Goal: Browse casually

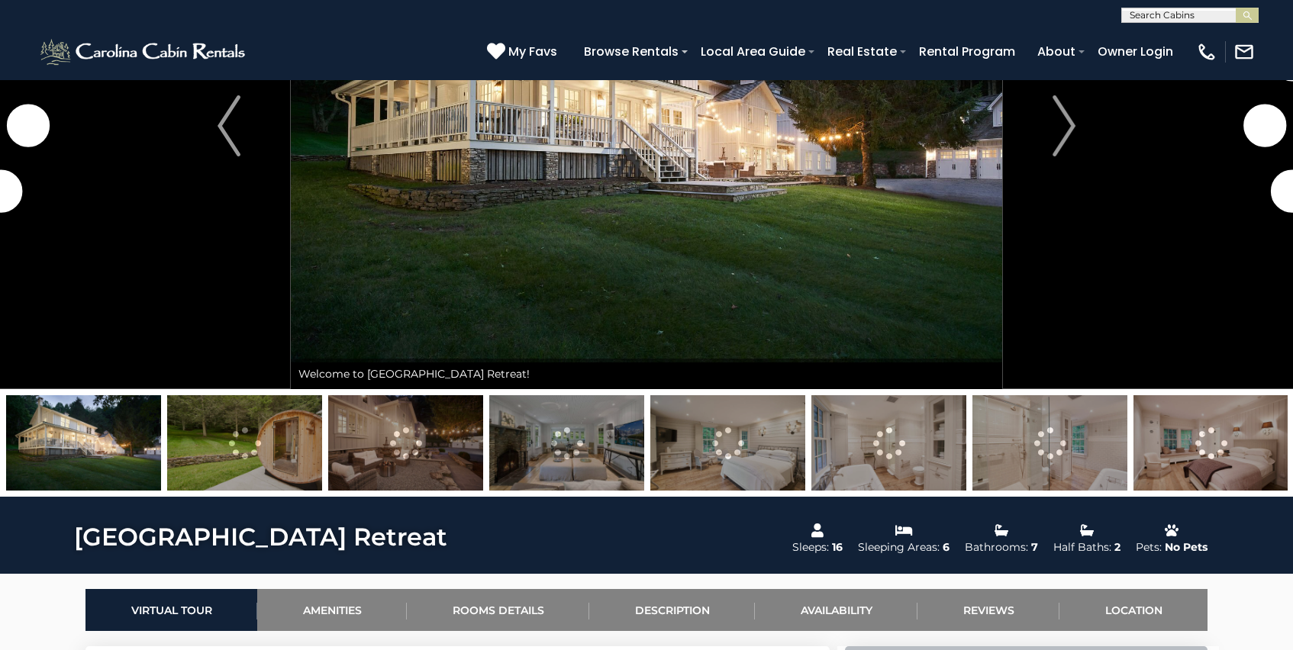
scroll to position [262, 0]
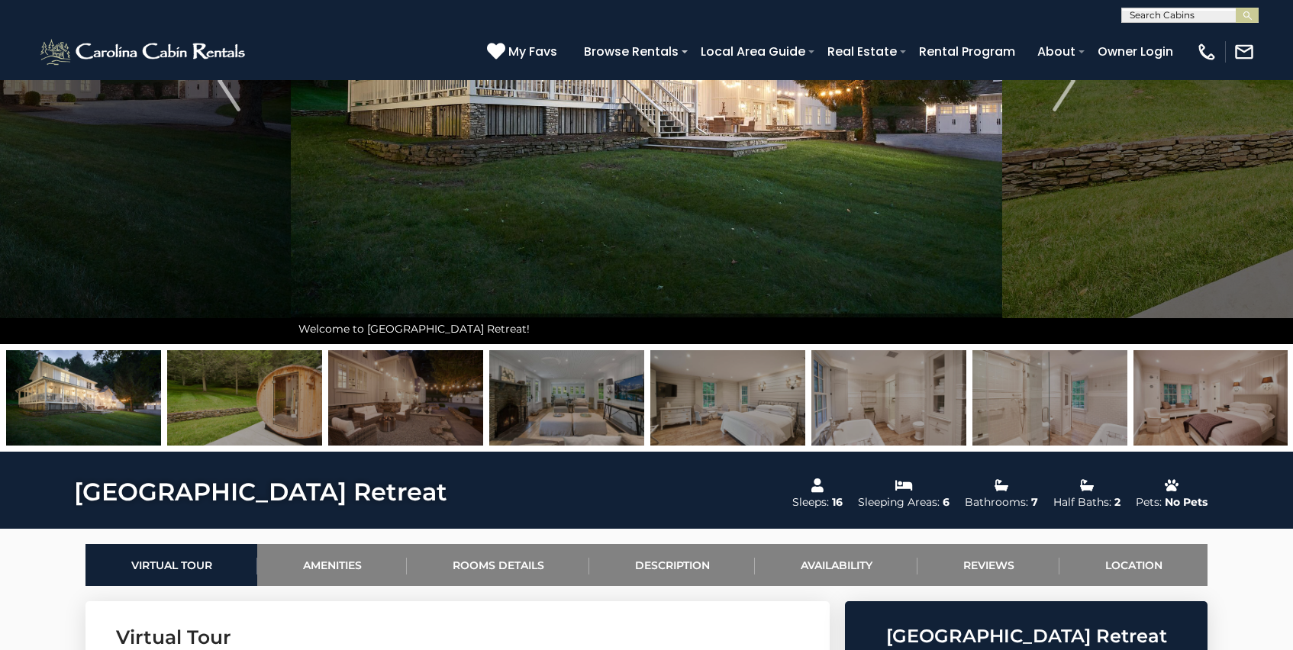
click at [264, 423] on img at bounding box center [244, 397] width 155 height 95
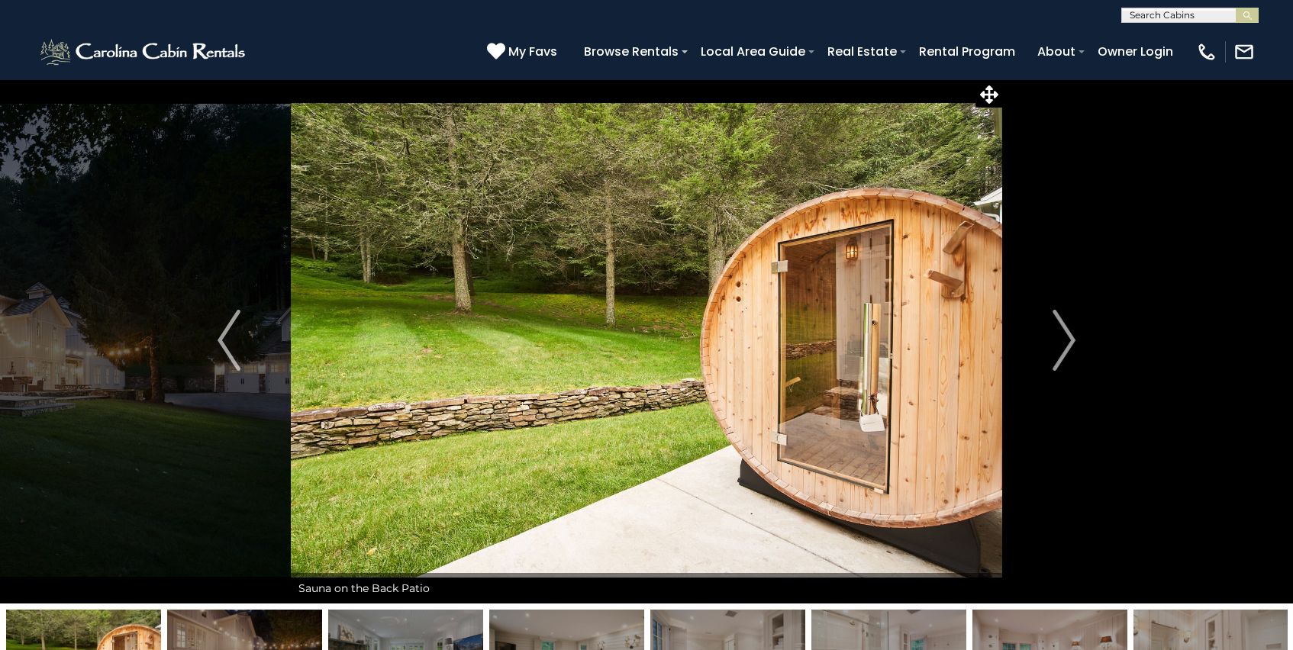
scroll to position [0, 0]
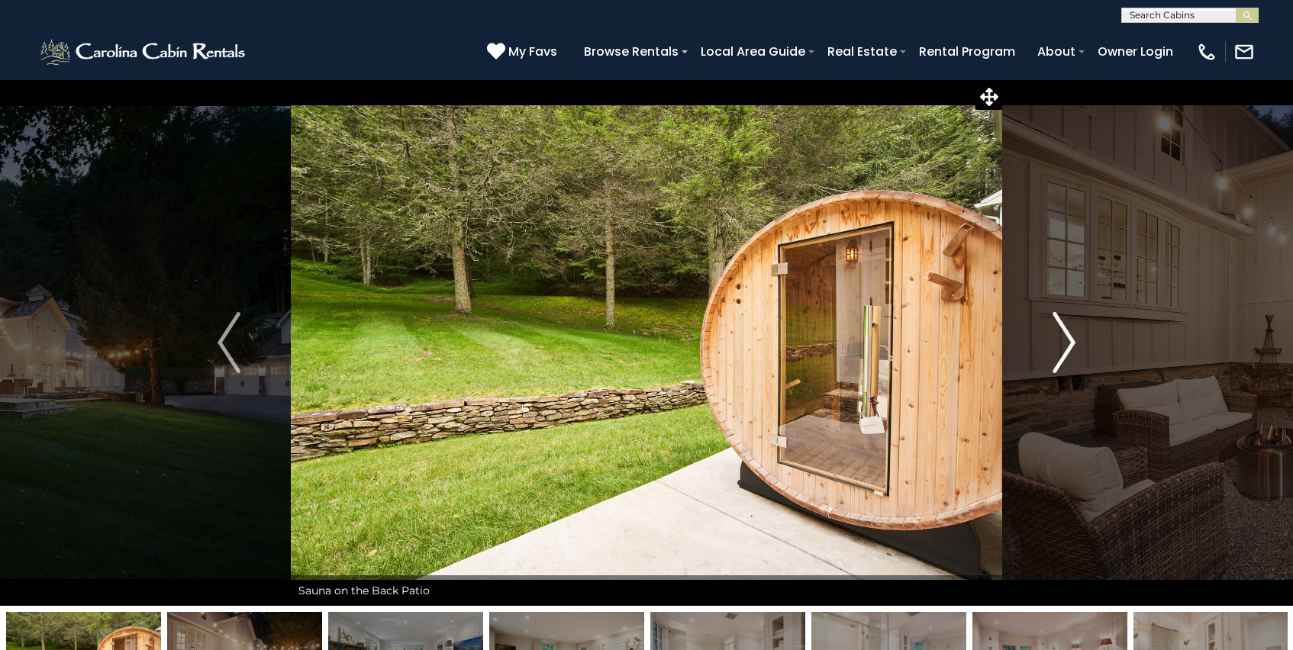
click at [1069, 341] on img "Next" at bounding box center [1063, 342] width 23 height 61
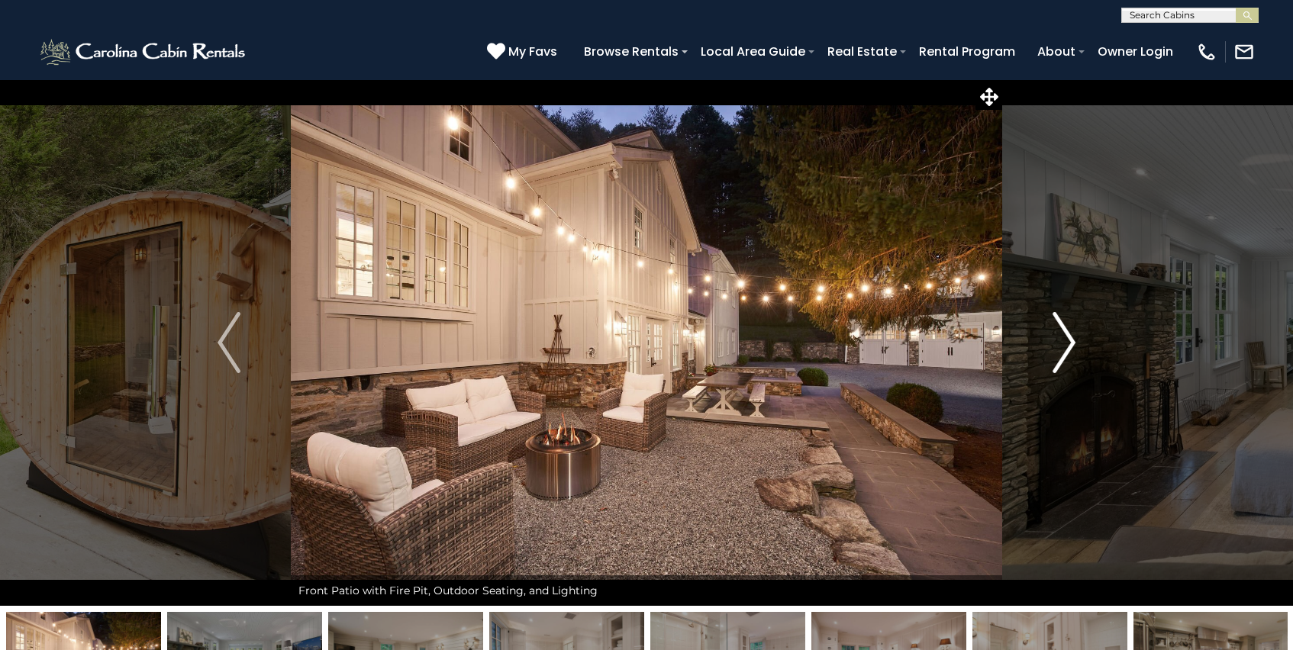
click at [1069, 341] on img "Next" at bounding box center [1063, 342] width 23 height 61
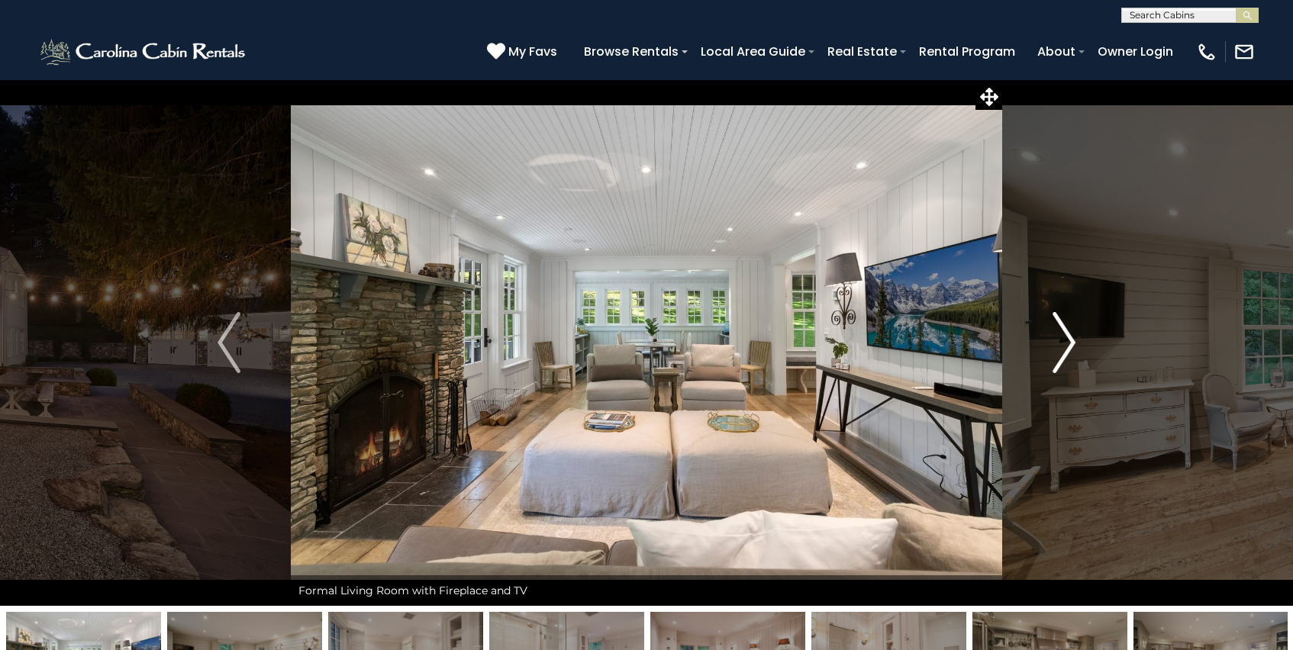
click at [1069, 341] on img "Next" at bounding box center [1063, 342] width 23 height 61
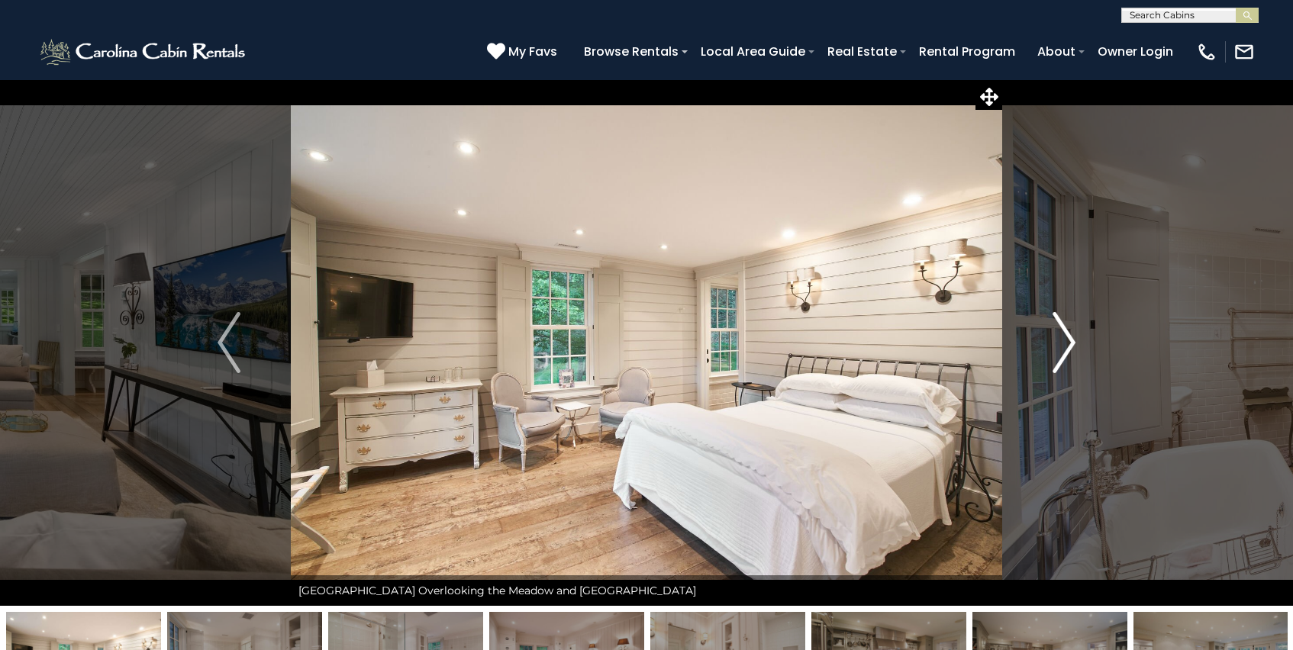
click at [1069, 341] on img "Next" at bounding box center [1063, 342] width 23 height 61
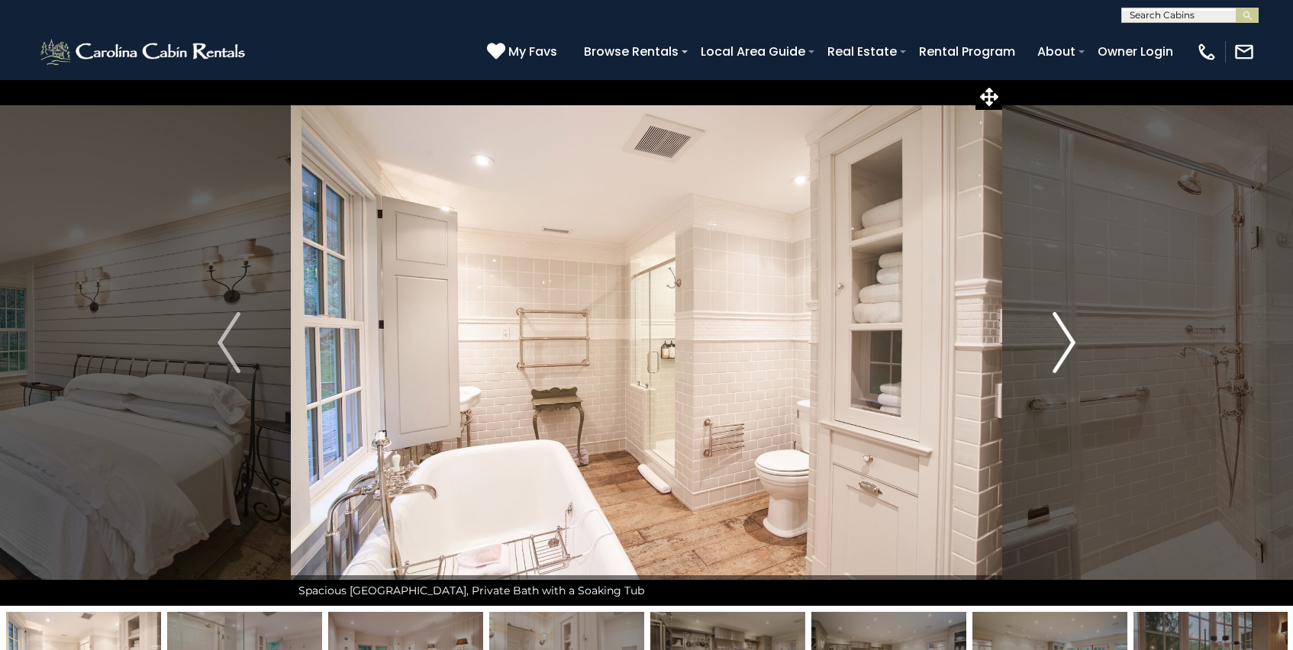
click at [1069, 341] on img "Next" at bounding box center [1063, 342] width 23 height 61
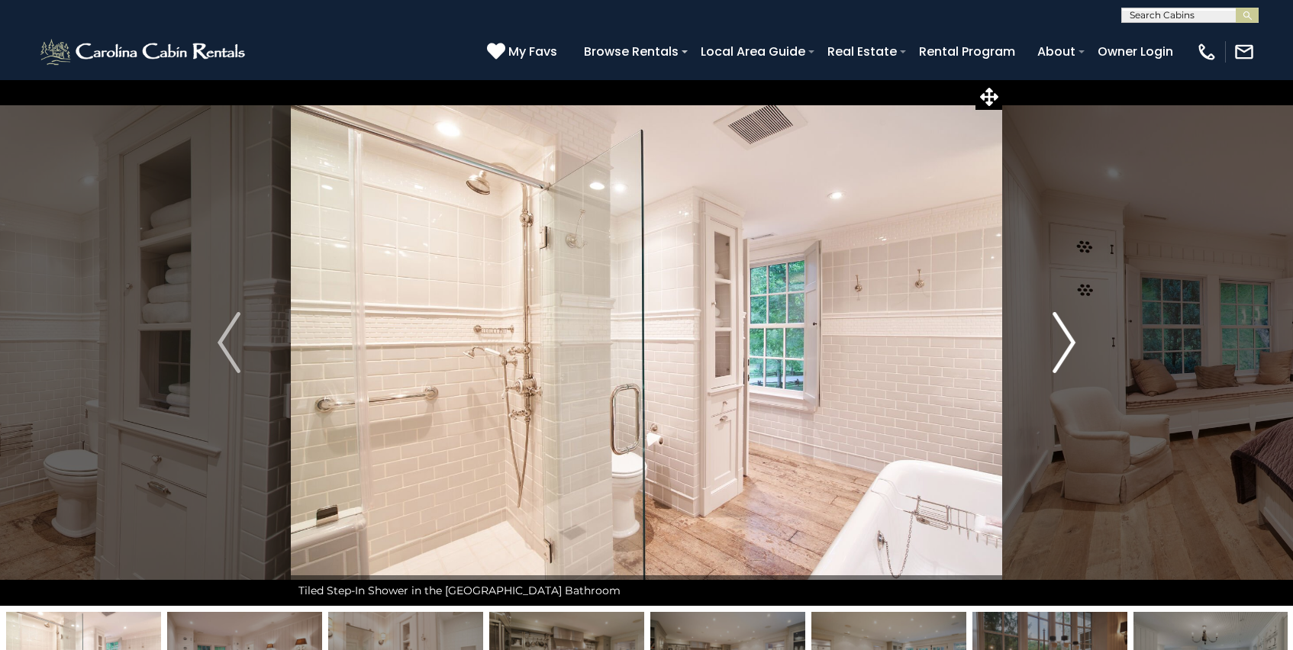
click at [1069, 341] on img "Next" at bounding box center [1063, 342] width 23 height 61
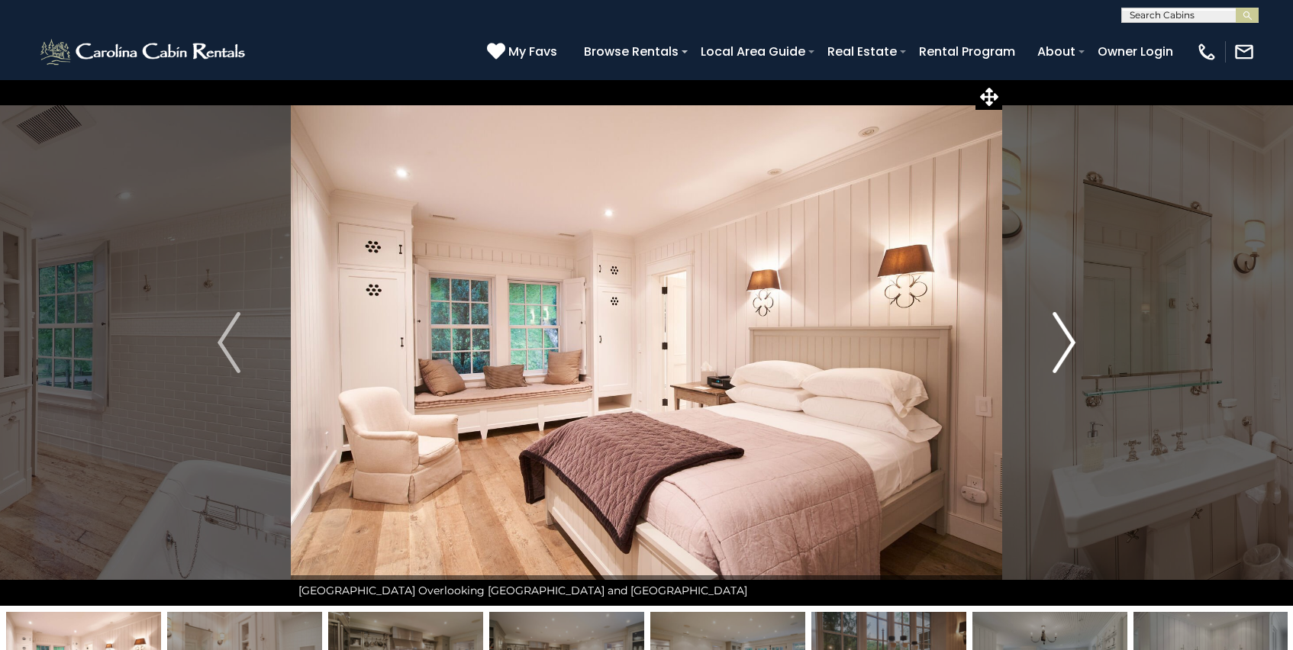
click at [1069, 341] on img "Next" at bounding box center [1063, 342] width 23 height 61
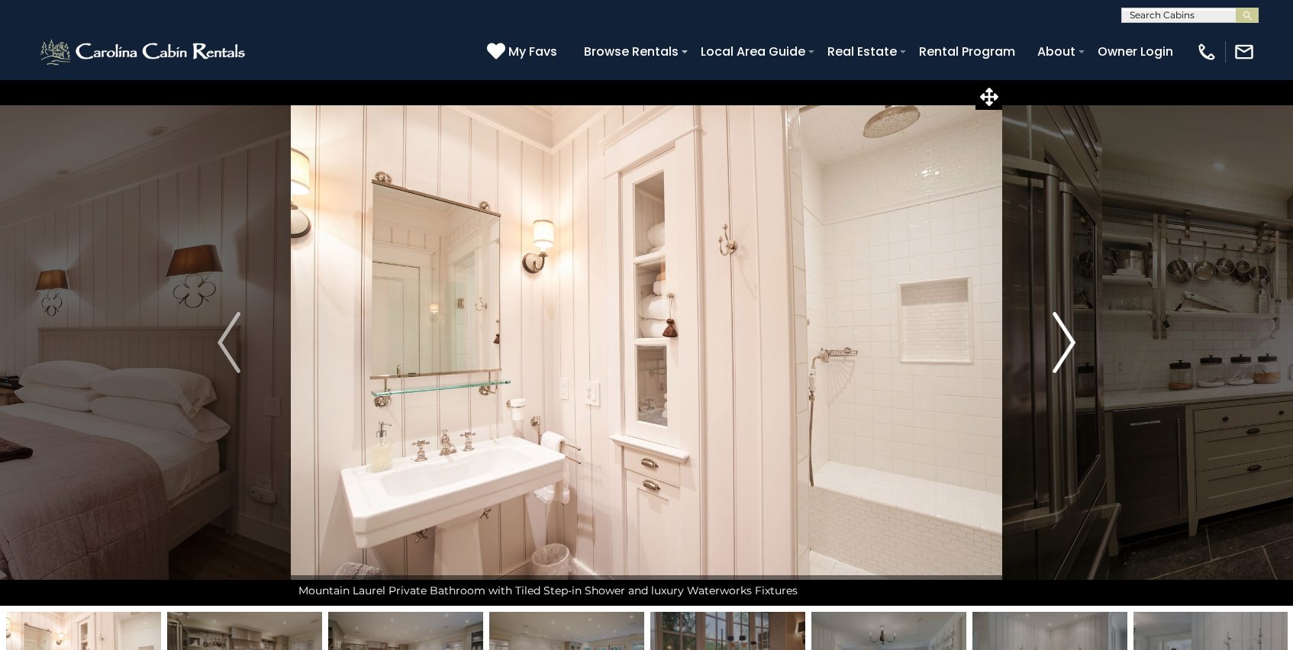
click at [1069, 341] on img "Next" at bounding box center [1063, 342] width 23 height 61
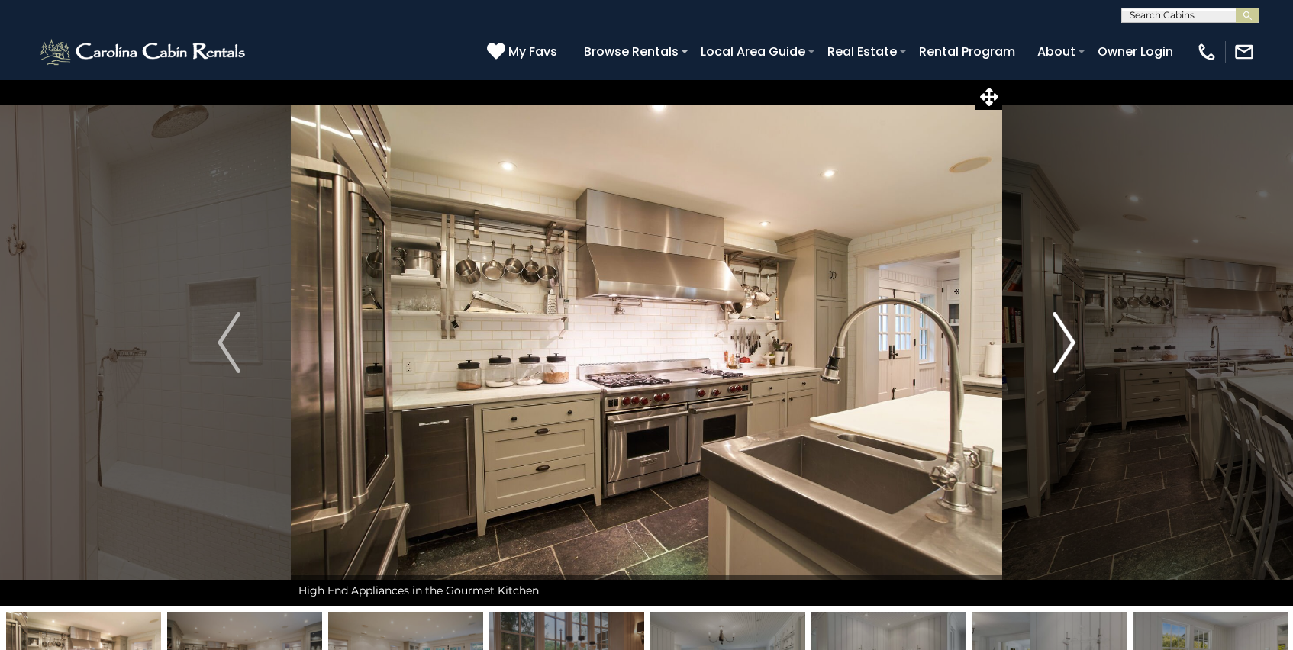
click at [1069, 341] on img "Next" at bounding box center [1063, 342] width 23 height 61
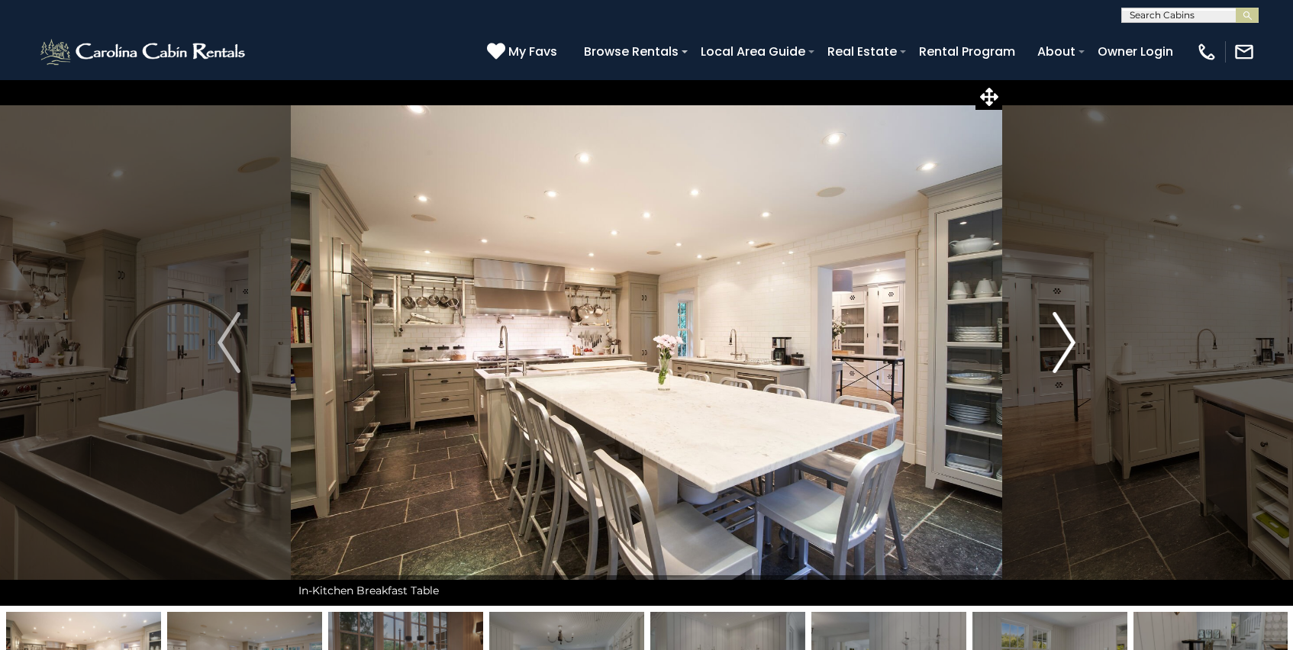
click at [1069, 341] on img "Next" at bounding box center [1063, 342] width 23 height 61
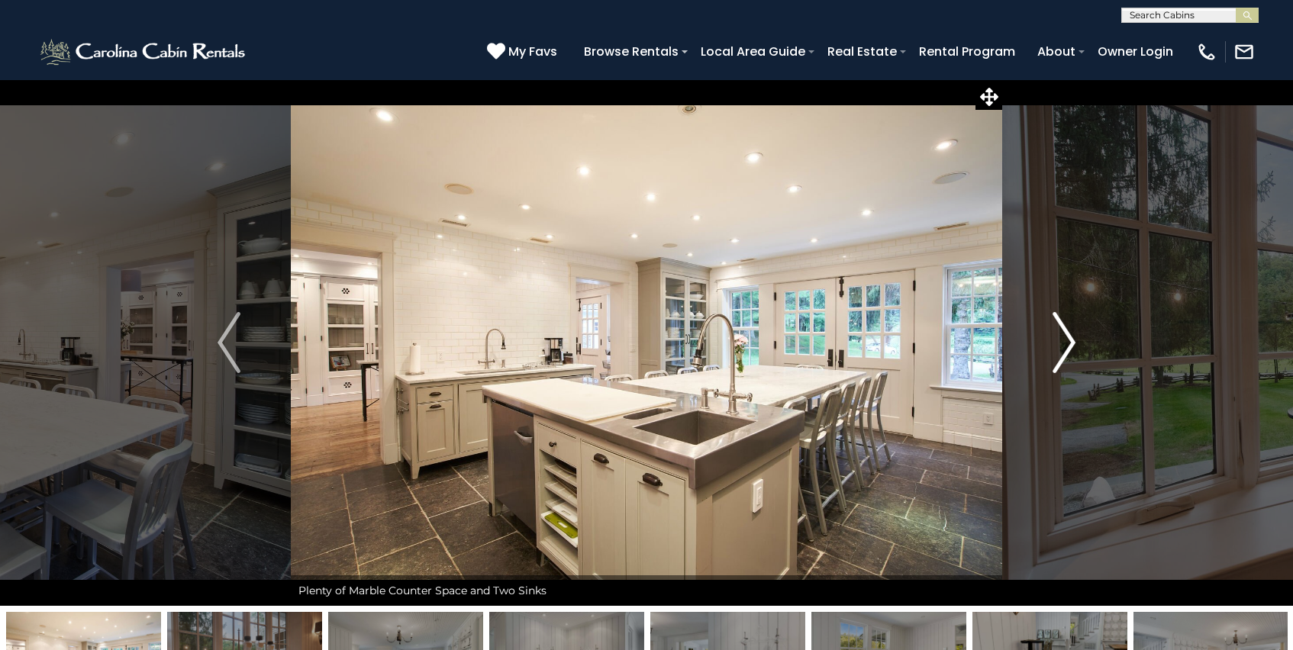
click at [1069, 341] on img "Next" at bounding box center [1063, 342] width 23 height 61
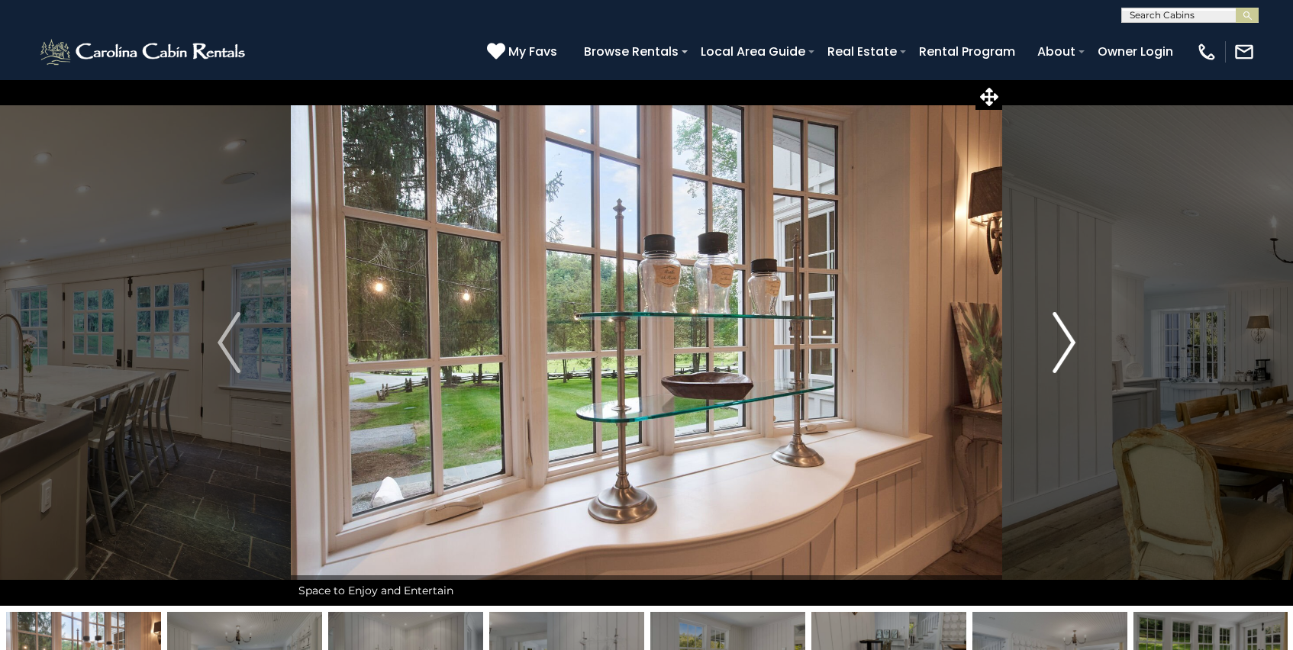
click at [1069, 341] on img "Next" at bounding box center [1063, 342] width 23 height 61
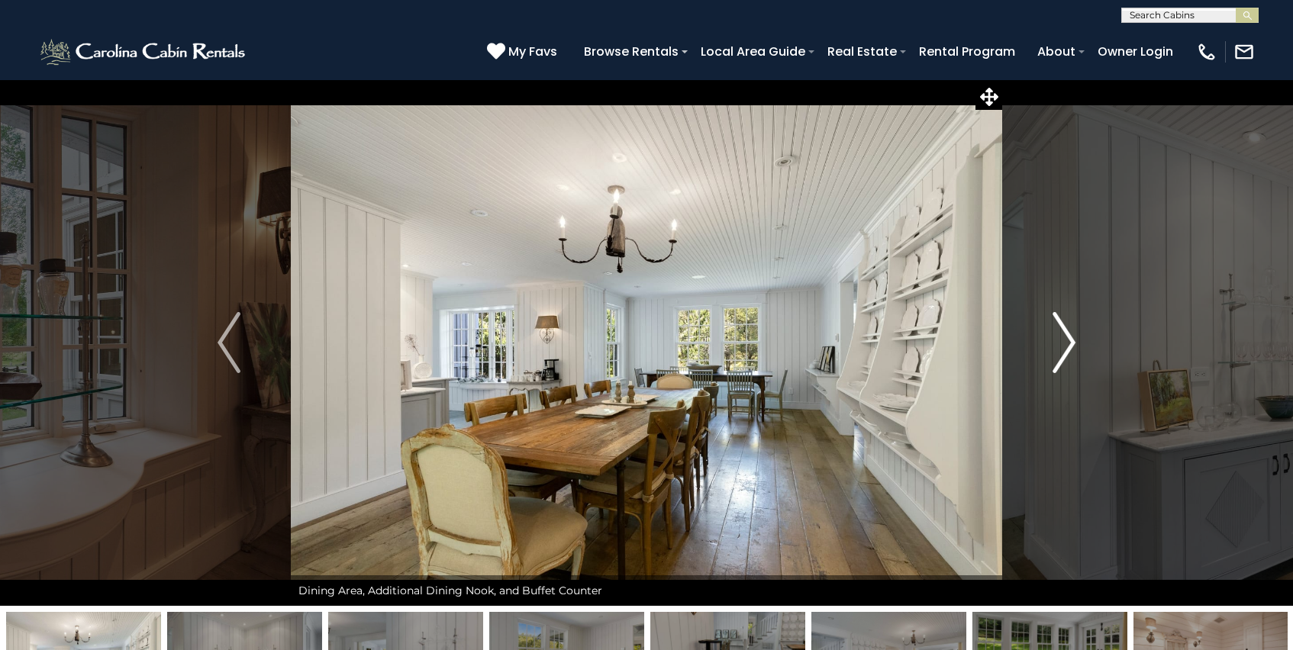
click at [1069, 341] on img "Next" at bounding box center [1063, 342] width 23 height 61
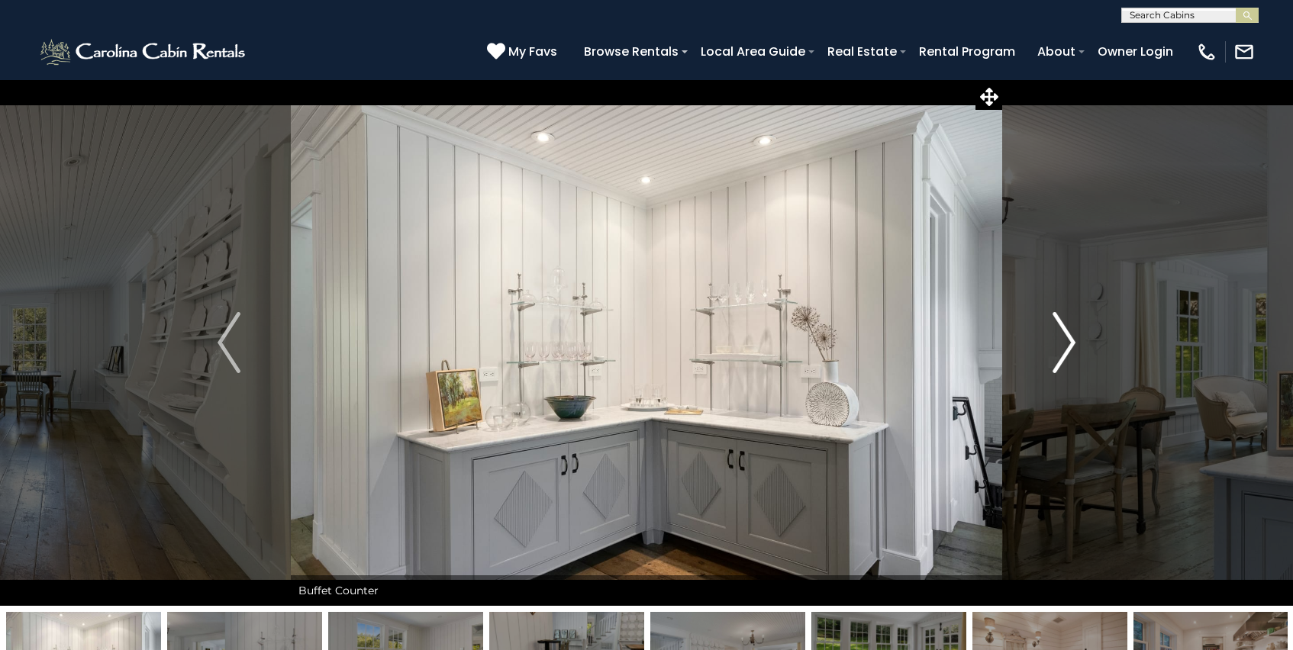
click at [1069, 341] on img "Next" at bounding box center [1063, 342] width 23 height 61
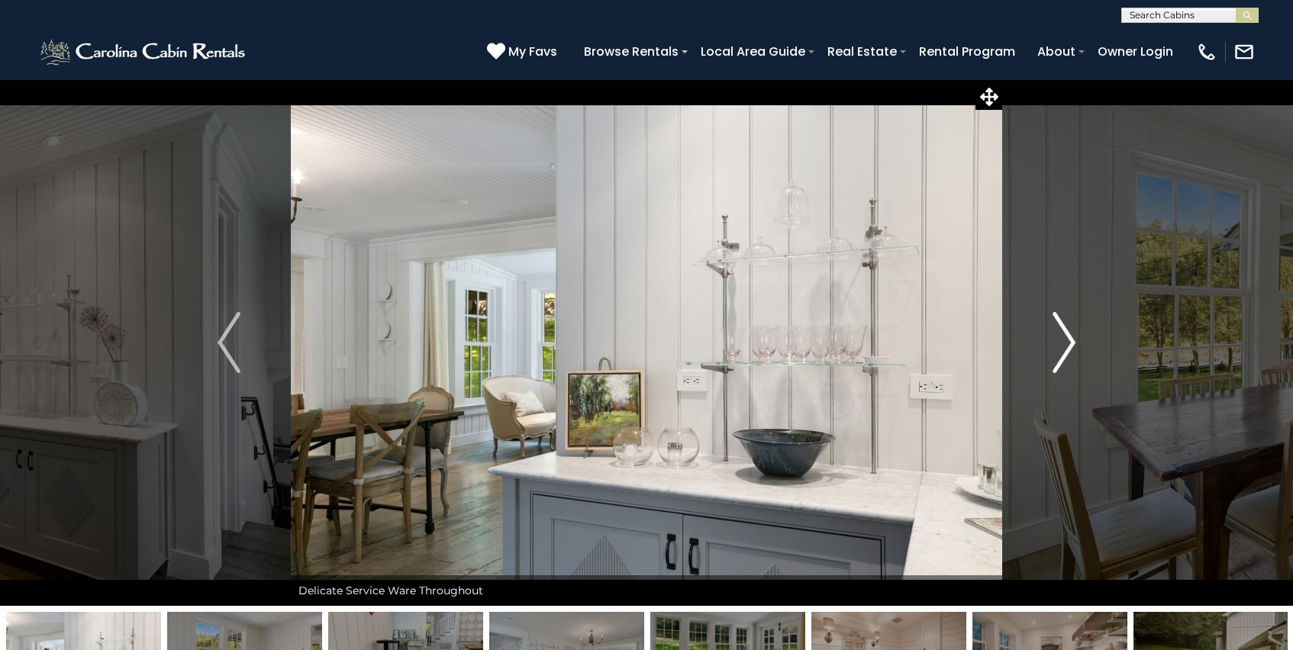
click at [1069, 341] on img "Next" at bounding box center [1063, 342] width 23 height 61
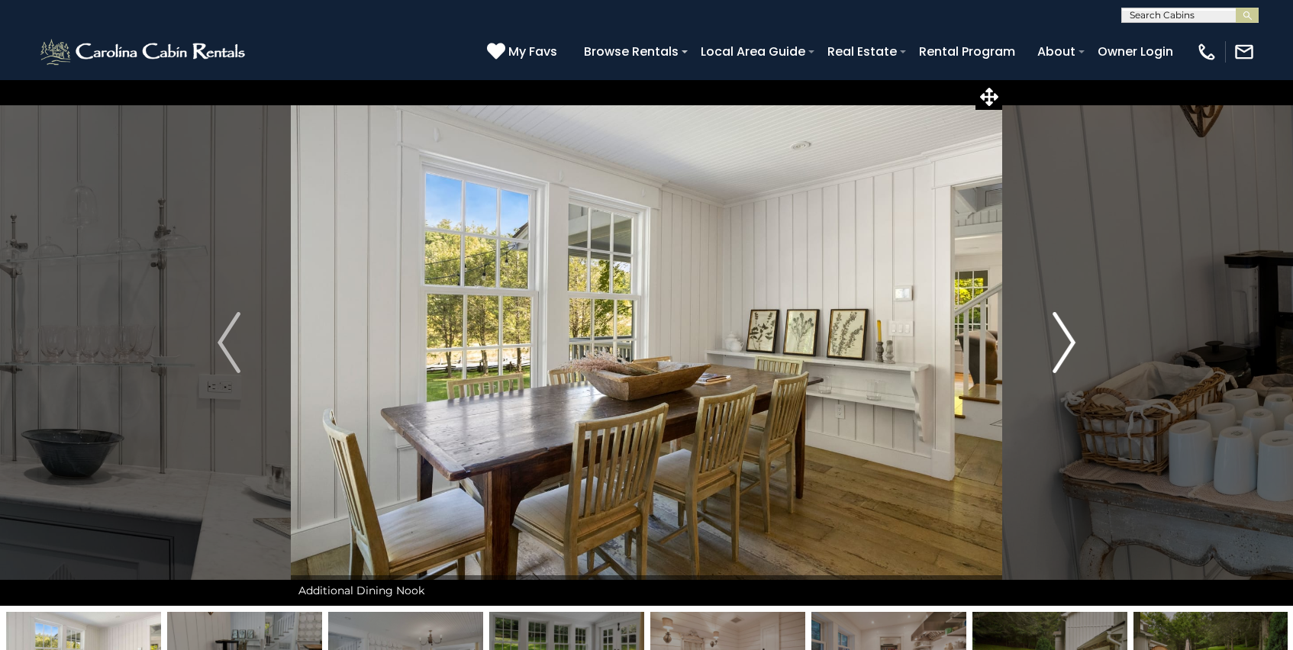
click at [1069, 341] on img "Next" at bounding box center [1063, 342] width 23 height 61
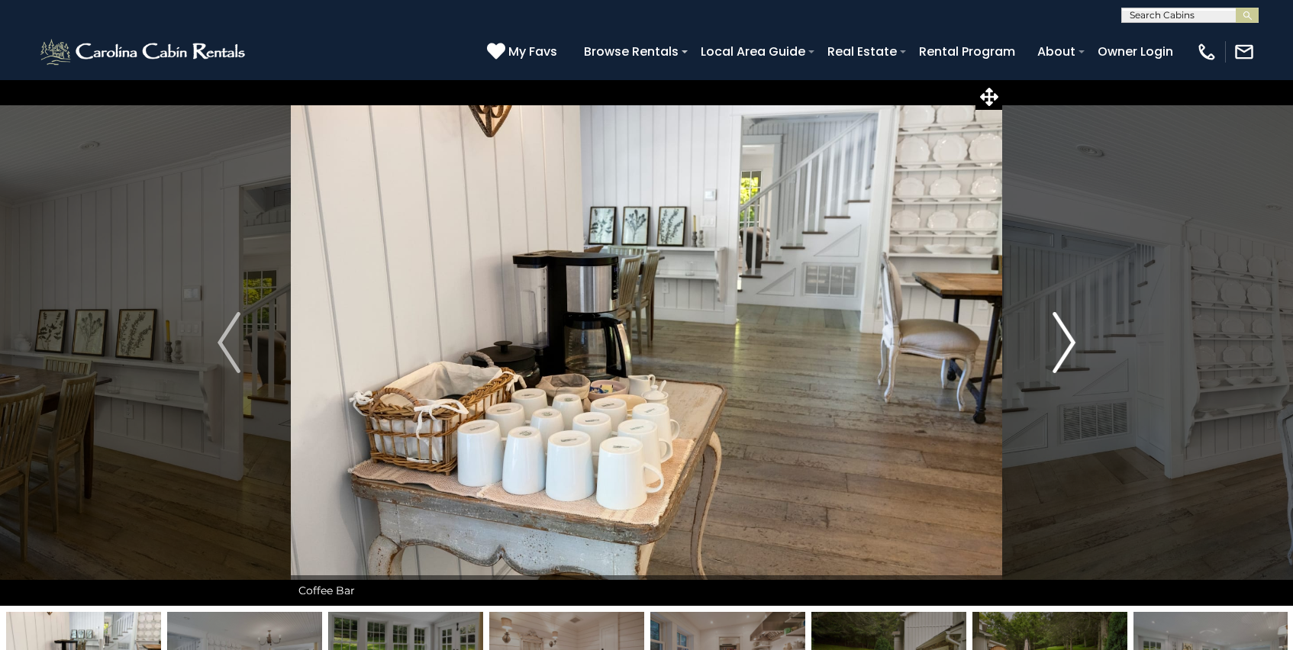
click at [1069, 341] on img "Next" at bounding box center [1063, 342] width 23 height 61
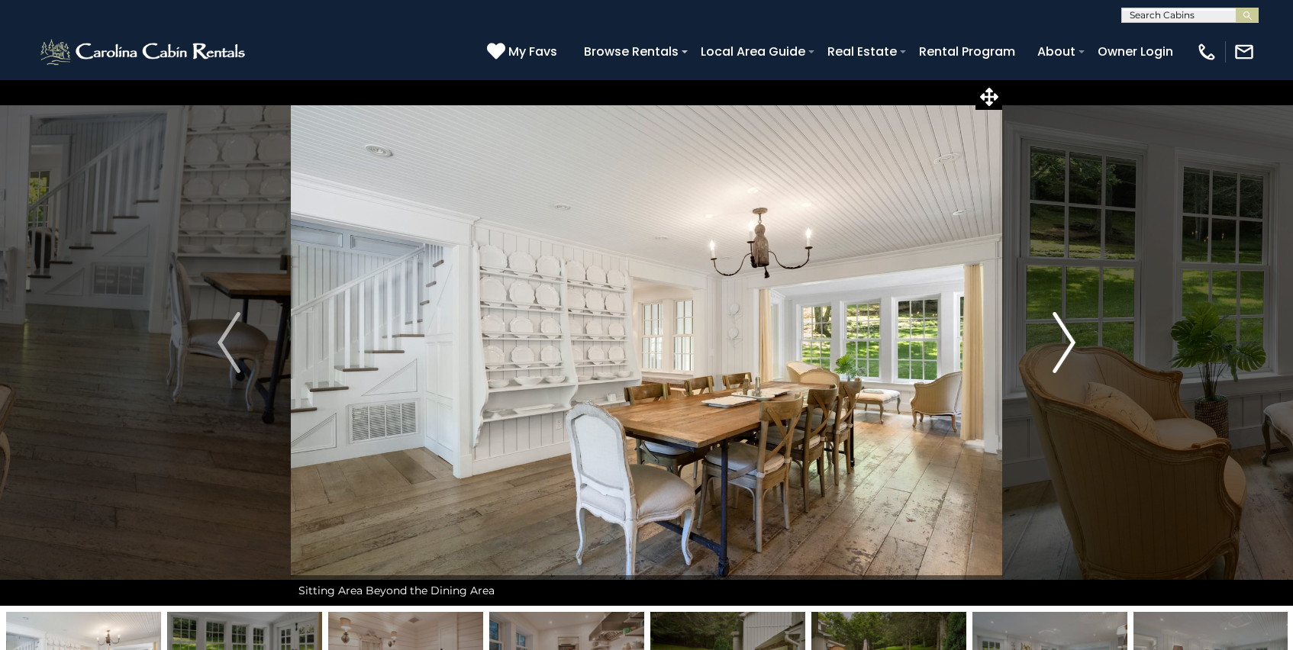
click at [1069, 341] on img "Next" at bounding box center [1063, 342] width 23 height 61
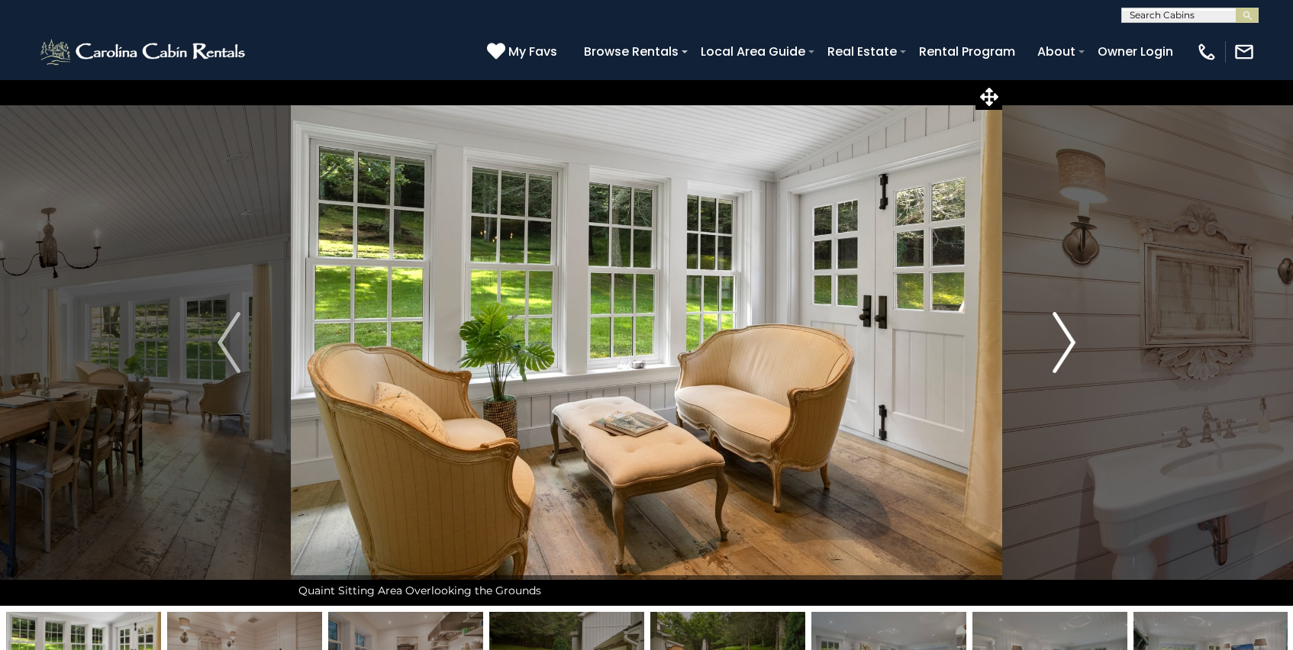
click at [1069, 341] on img "Next" at bounding box center [1063, 342] width 23 height 61
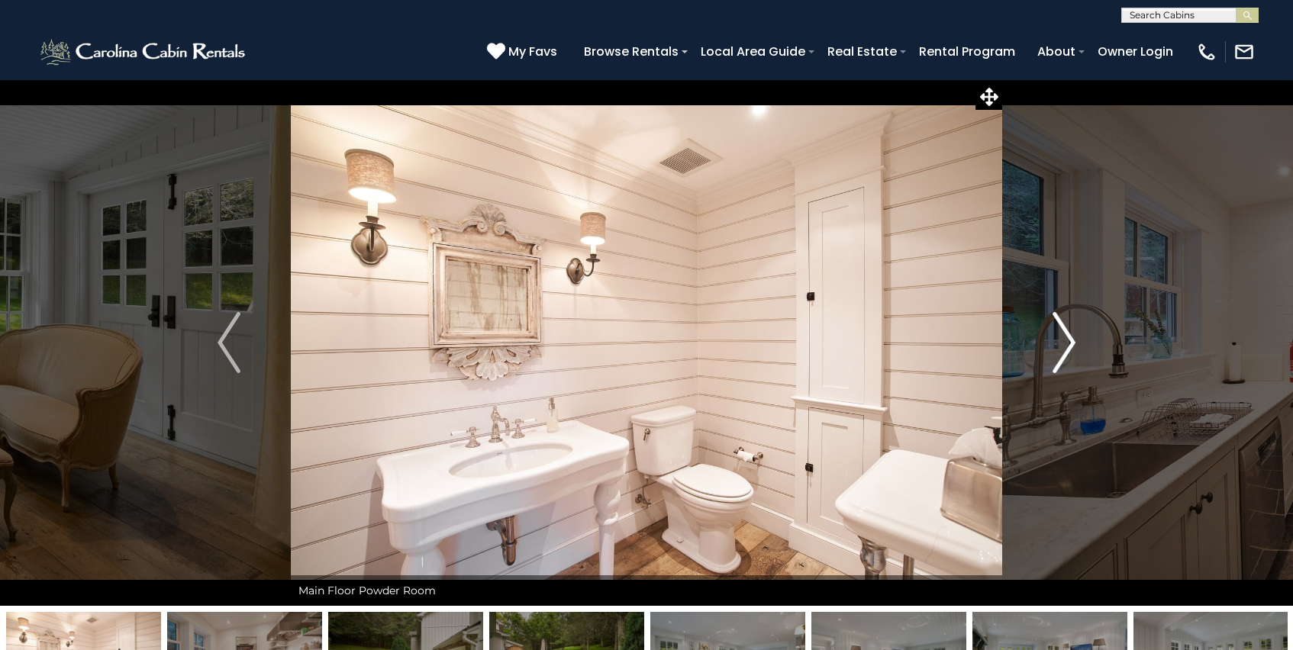
click at [1069, 341] on img "Next" at bounding box center [1063, 342] width 23 height 61
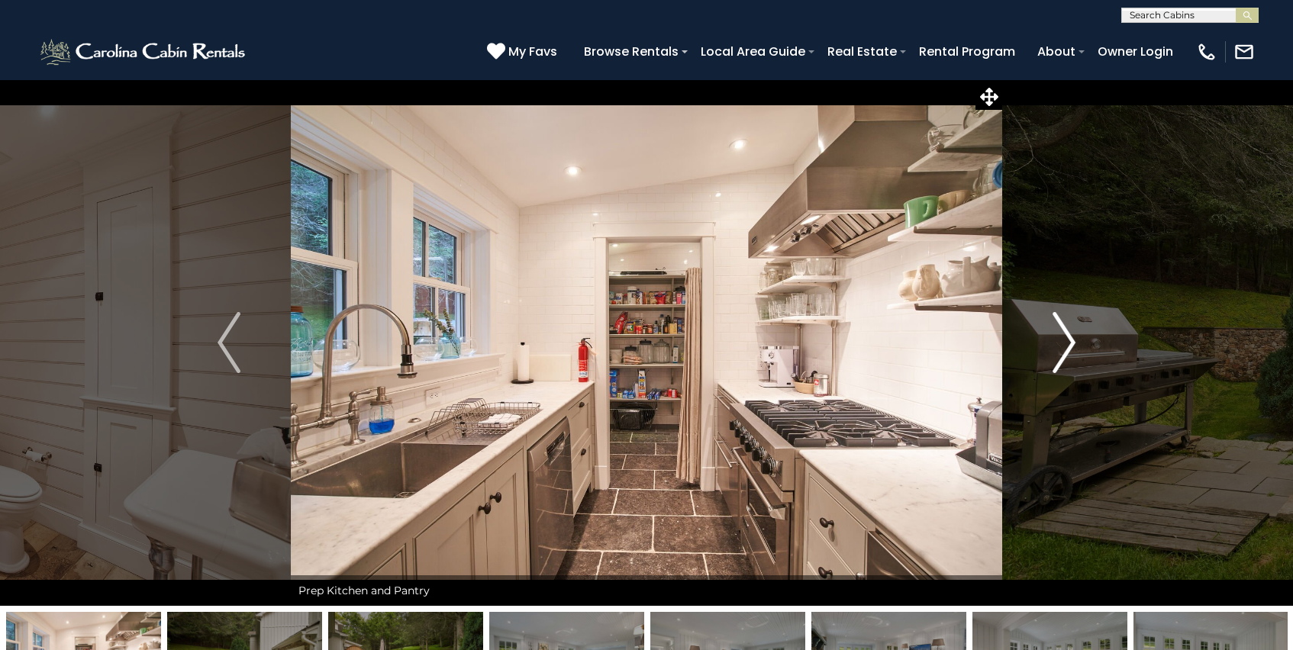
click at [1069, 341] on img "Next" at bounding box center [1063, 342] width 23 height 61
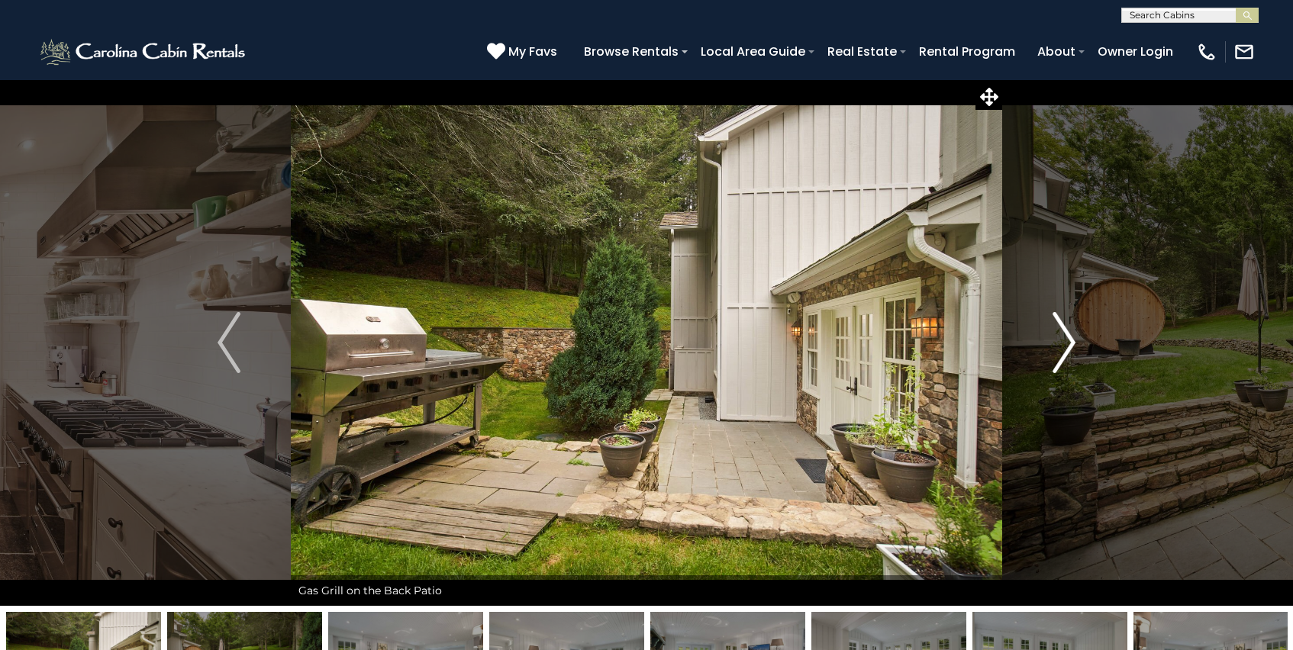
click at [1069, 341] on img "Next" at bounding box center [1063, 342] width 23 height 61
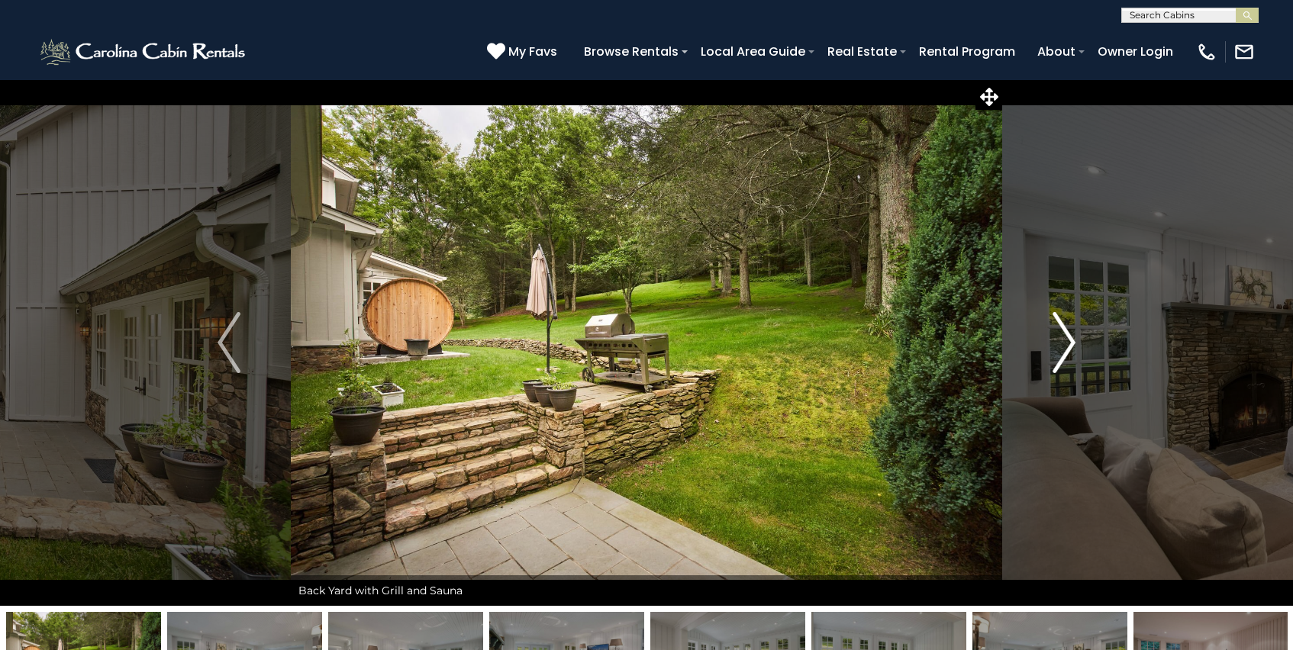
click at [1069, 341] on img "Next" at bounding box center [1063, 342] width 23 height 61
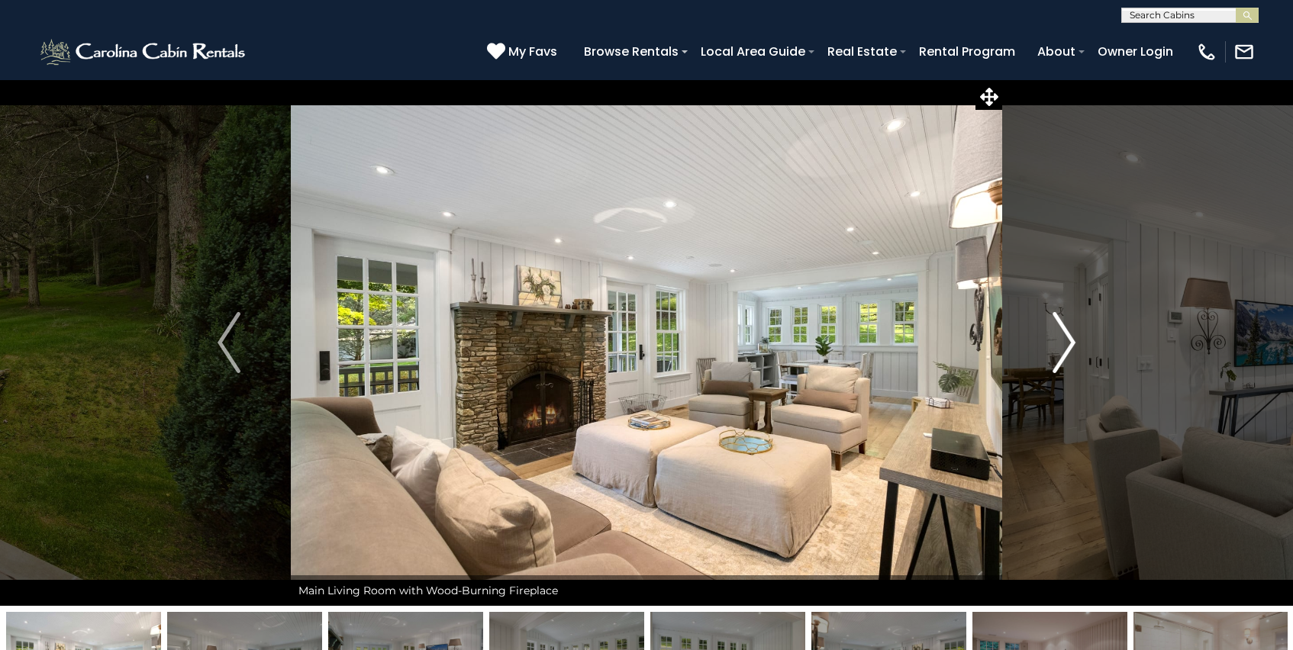
click at [1069, 341] on img "Next" at bounding box center [1063, 342] width 23 height 61
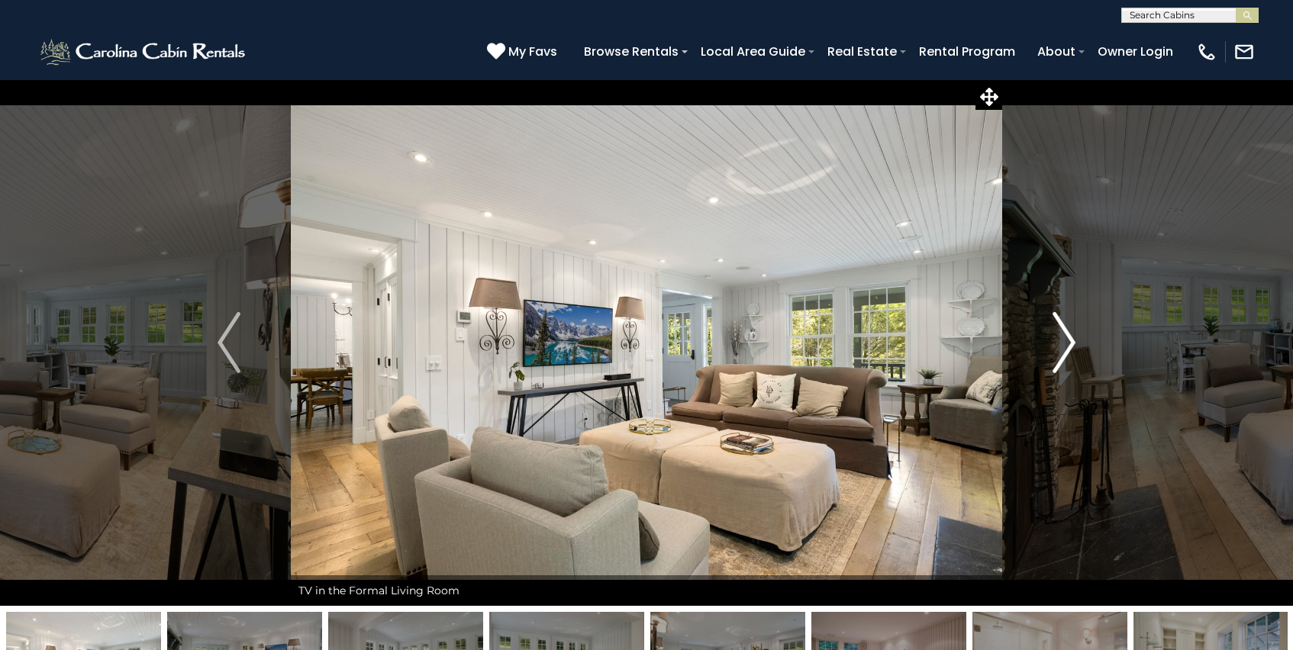
click at [1069, 341] on img "Next" at bounding box center [1063, 342] width 23 height 61
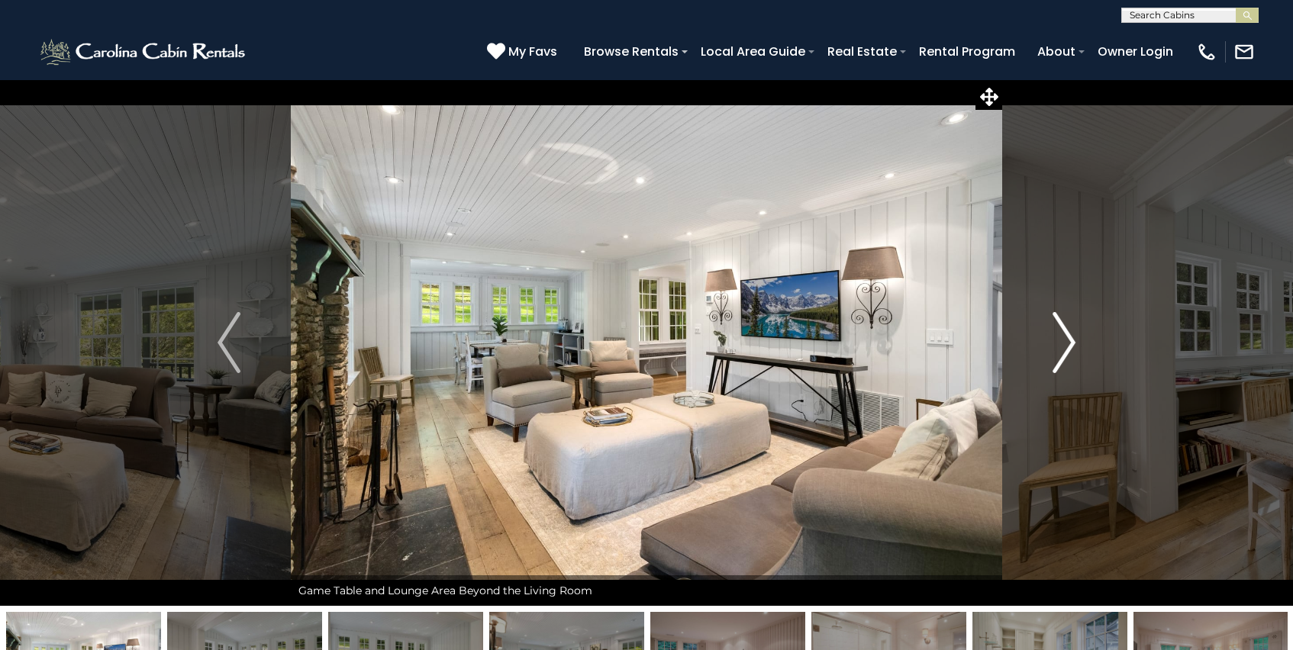
click at [1069, 341] on img "Next" at bounding box center [1063, 342] width 23 height 61
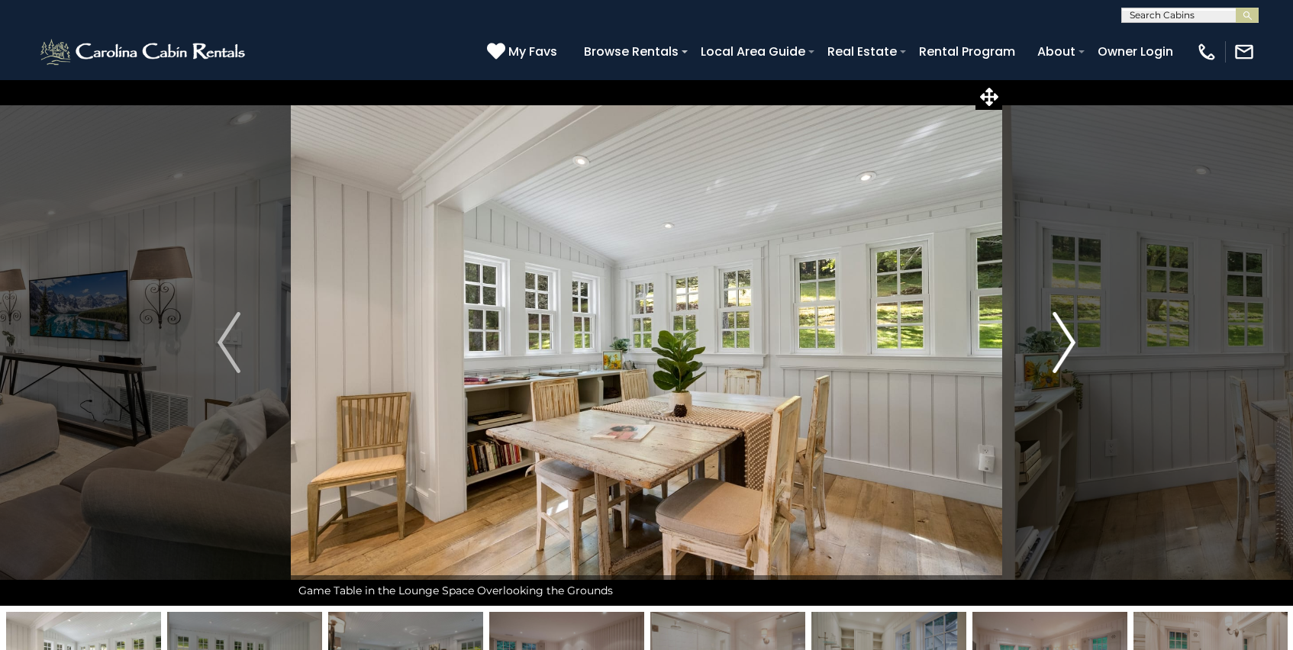
click at [1069, 341] on img "Next" at bounding box center [1063, 342] width 23 height 61
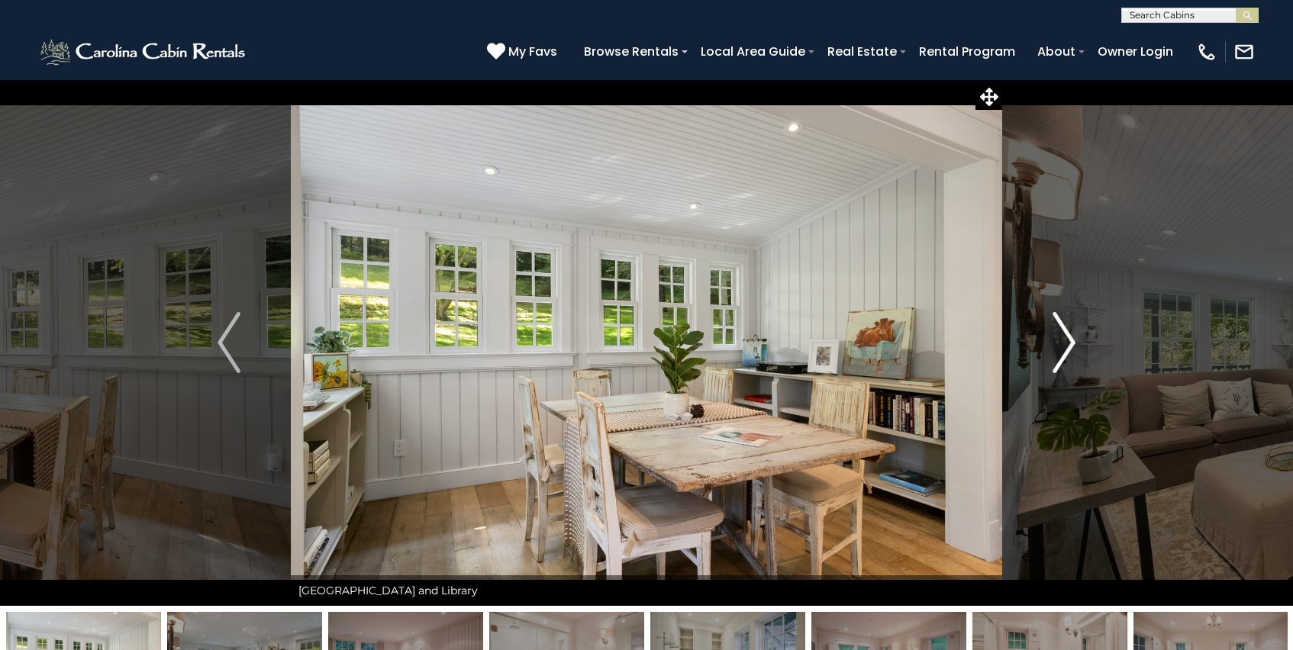
click at [1069, 341] on img "Next" at bounding box center [1063, 342] width 23 height 61
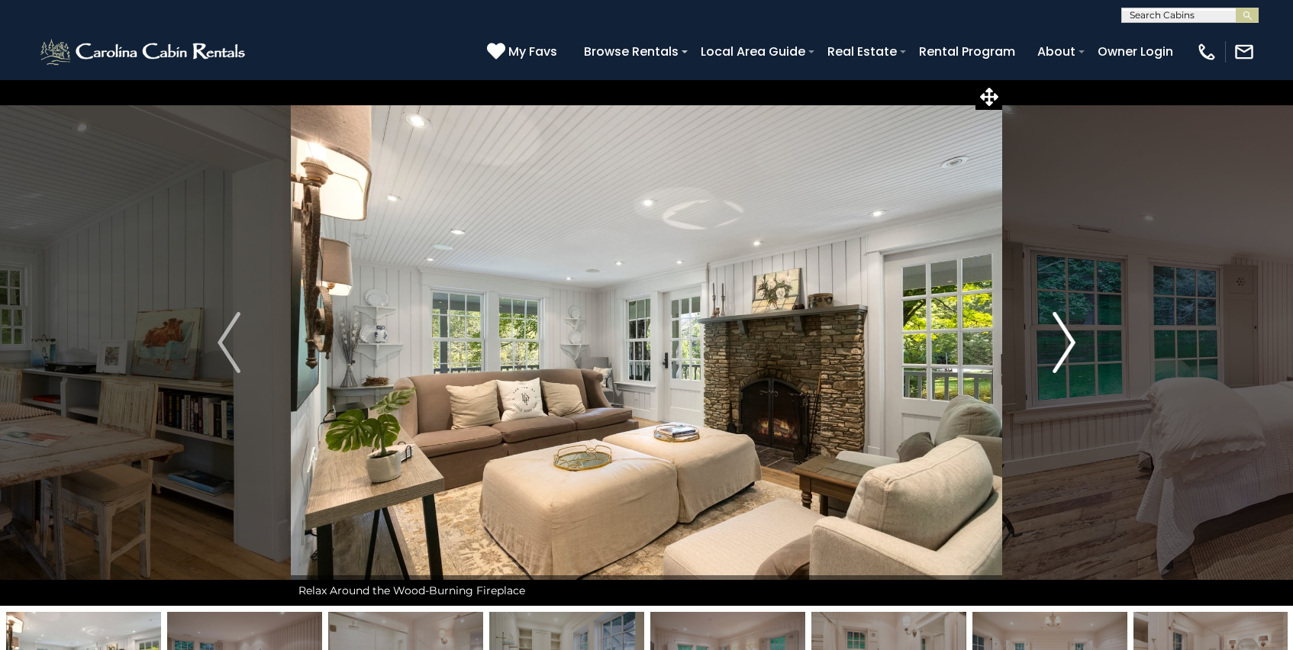
click at [1069, 341] on img "Next" at bounding box center [1063, 342] width 23 height 61
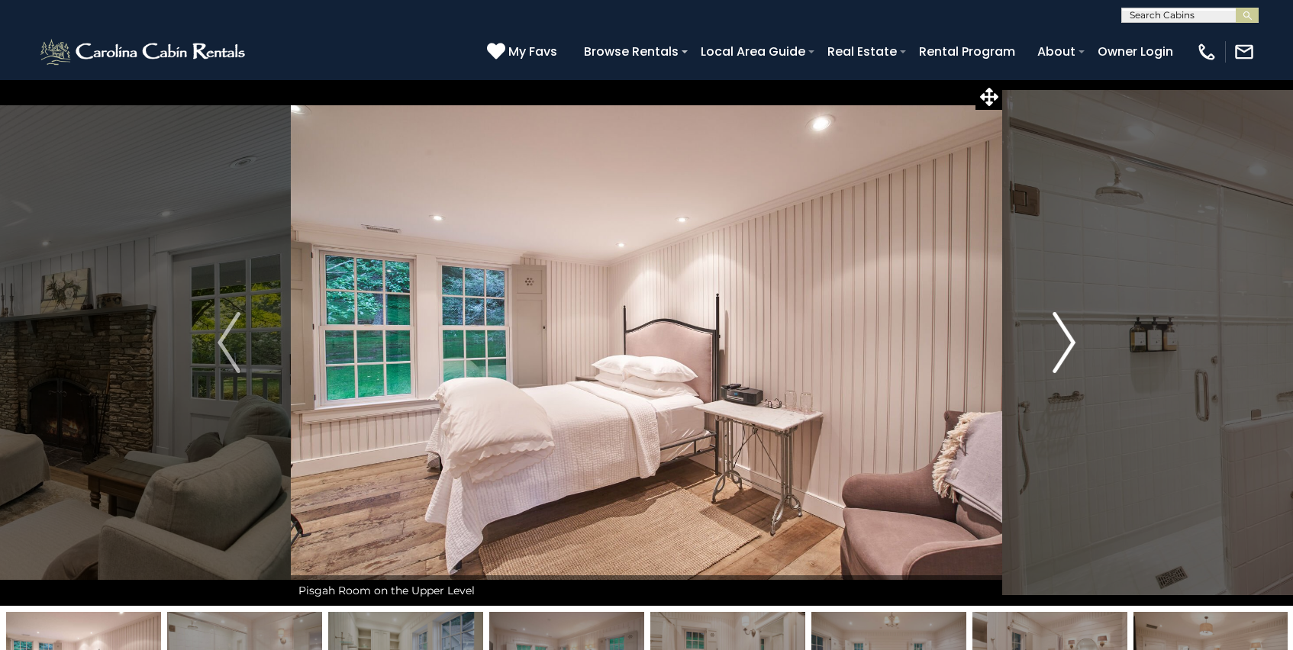
click at [1069, 341] on img "Next" at bounding box center [1063, 342] width 23 height 61
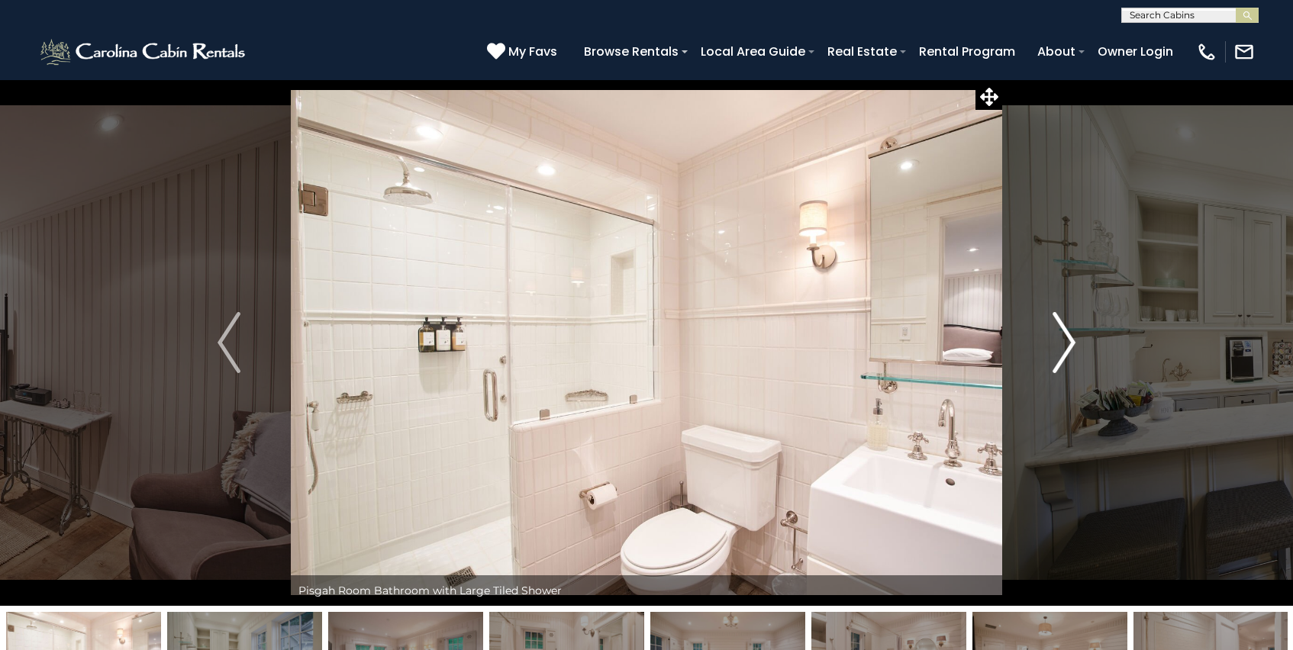
click at [1069, 341] on img "Next" at bounding box center [1063, 342] width 23 height 61
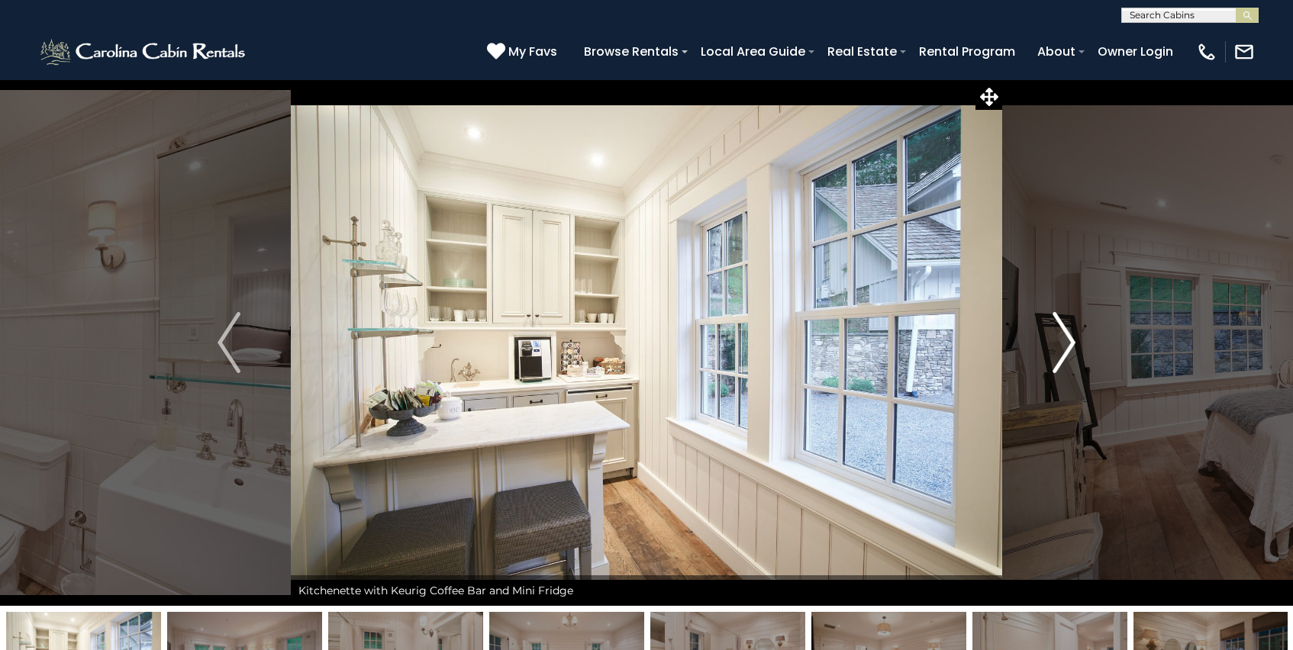
click at [1069, 341] on img "Next" at bounding box center [1063, 342] width 23 height 61
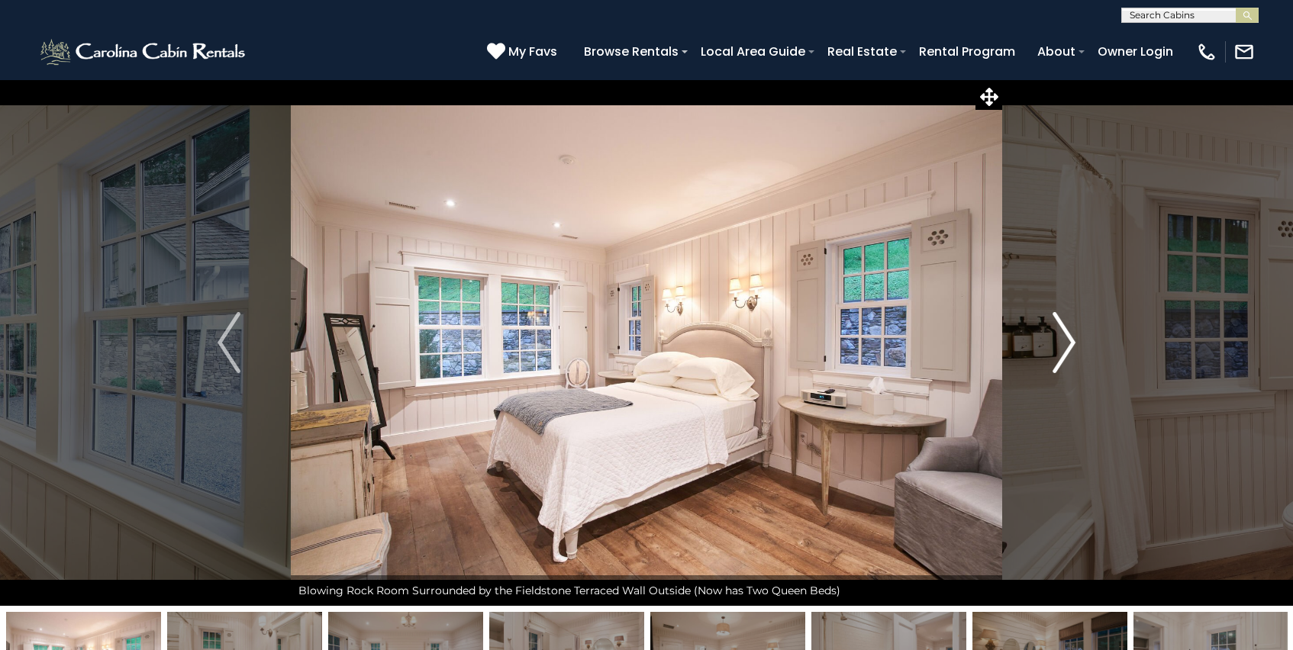
click at [1069, 341] on img "Next" at bounding box center [1063, 342] width 23 height 61
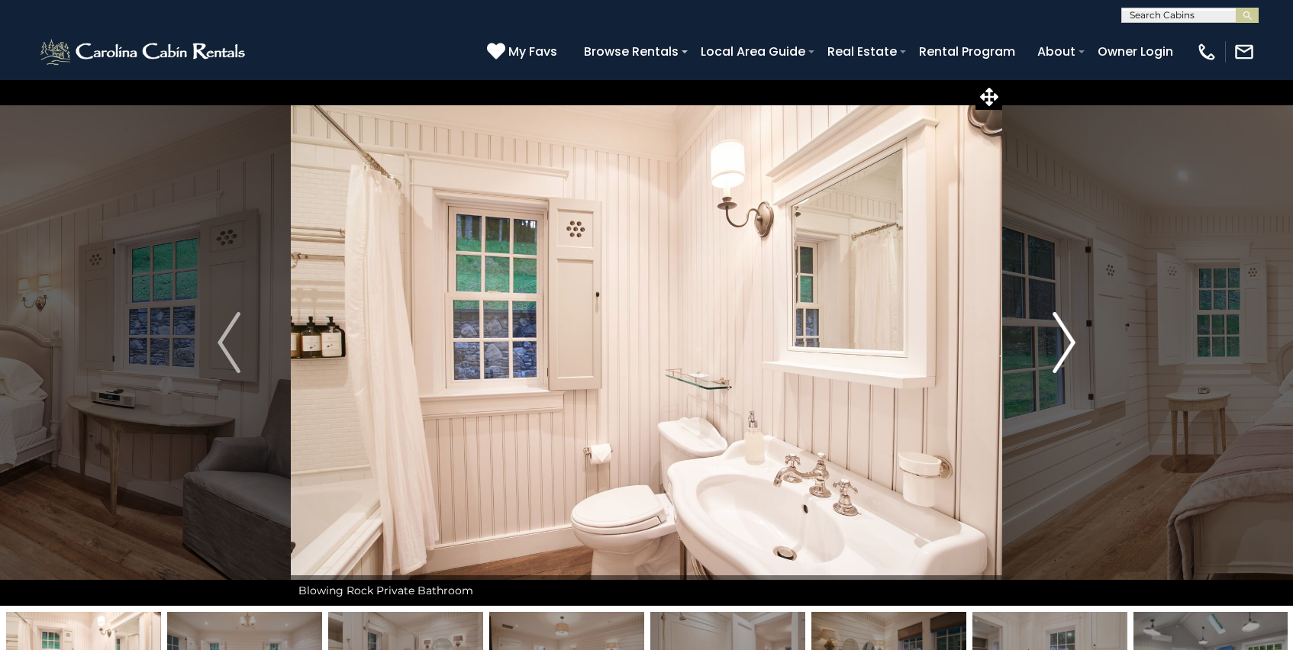
click at [1069, 341] on img "Next" at bounding box center [1063, 342] width 23 height 61
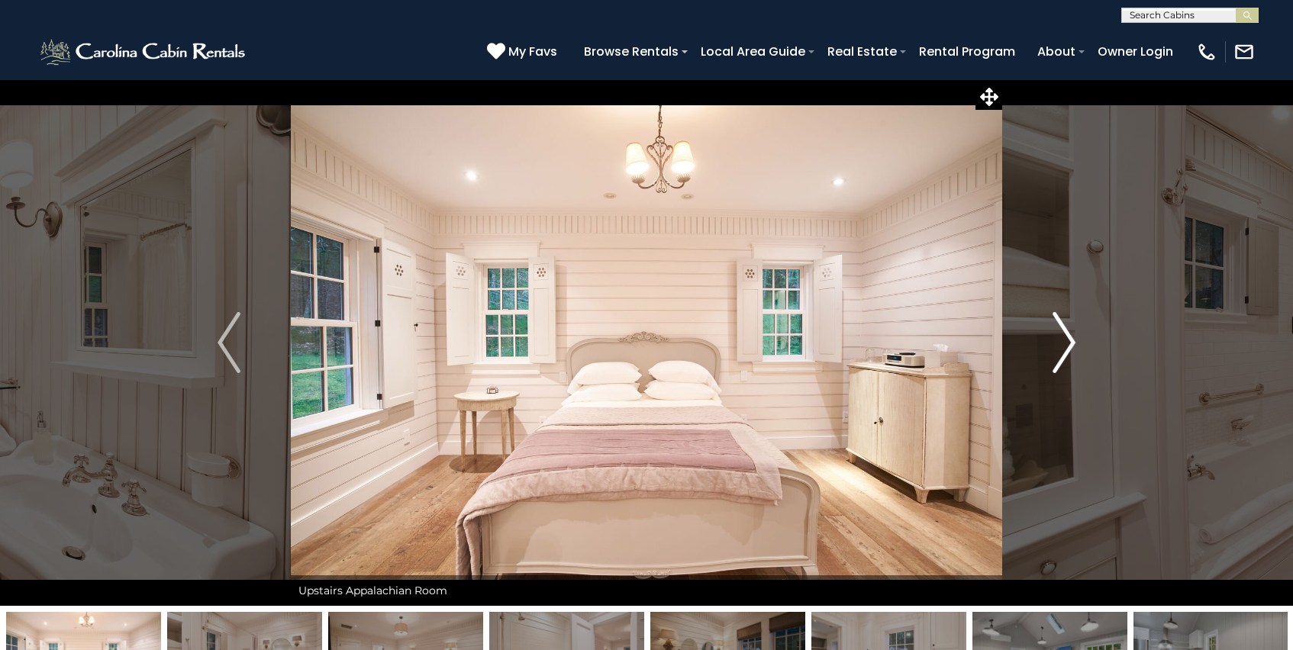
click at [1069, 341] on img "Next" at bounding box center [1063, 342] width 23 height 61
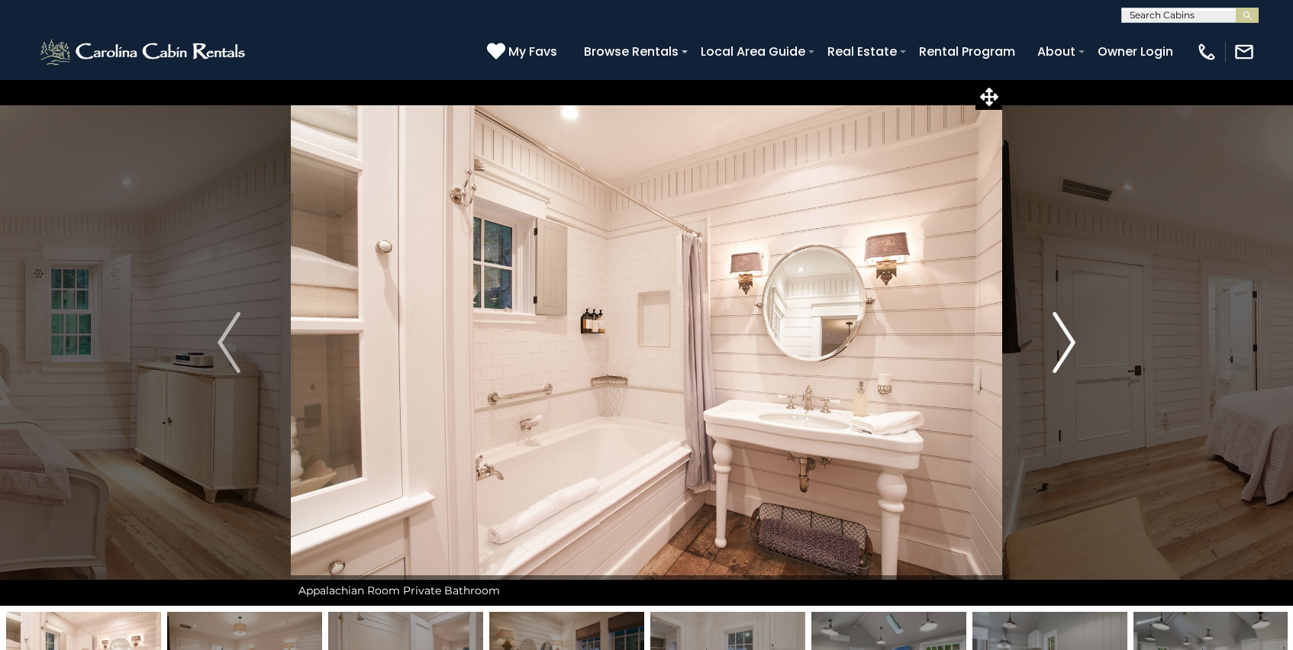
click at [1069, 341] on img "Next" at bounding box center [1063, 342] width 23 height 61
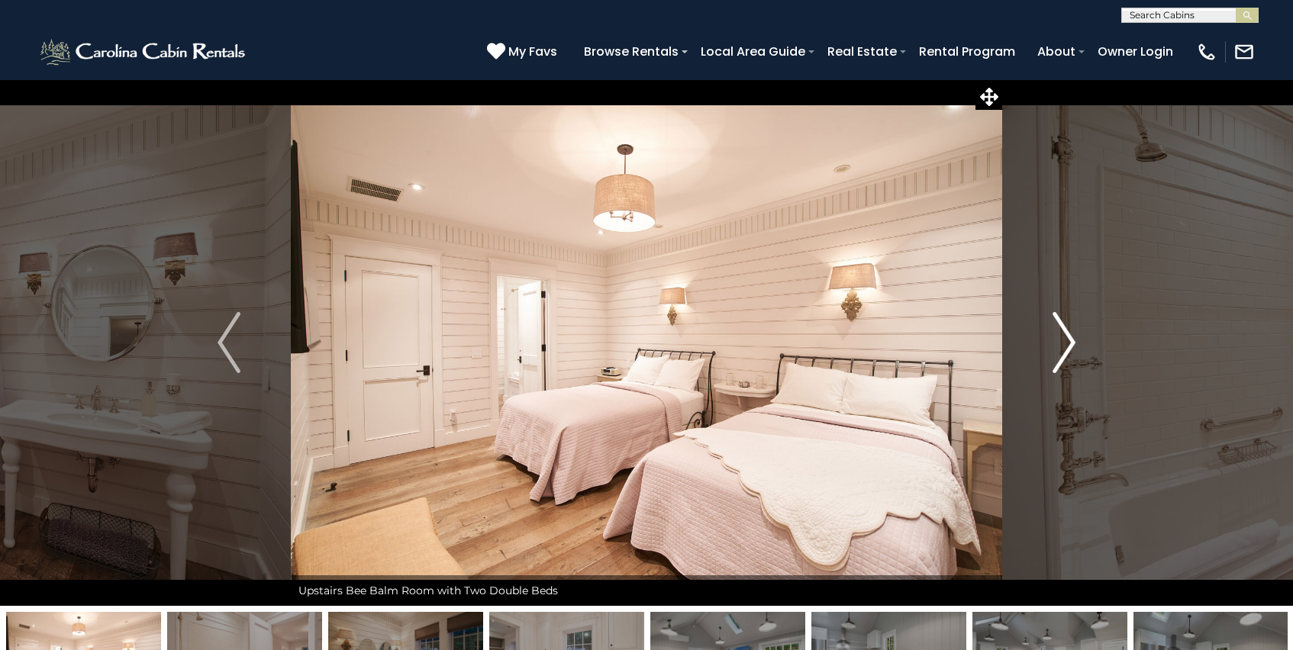
click at [1069, 341] on img "Next" at bounding box center [1063, 342] width 23 height 61
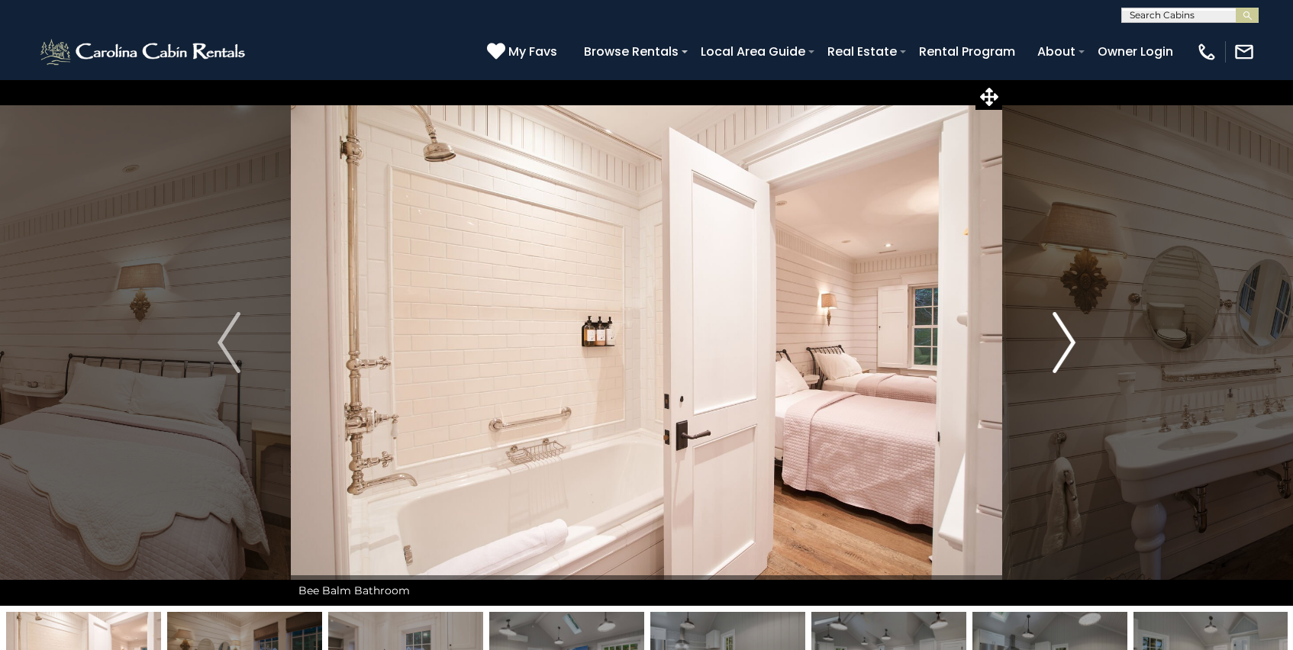
click at [1069, 341] on img "Next" at bounding box center [1063, 342] width 23 height 61
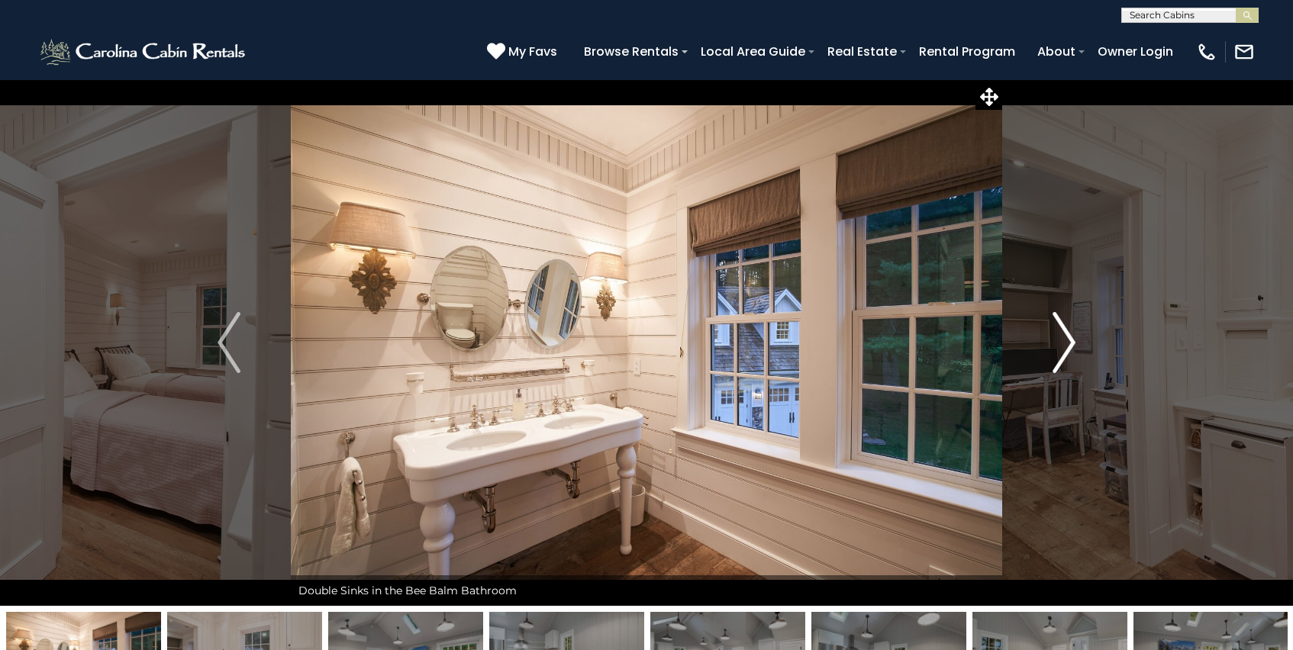
click at [1069, 341] on img "Next" at bounding box center [1063, 342] width 23 height 61
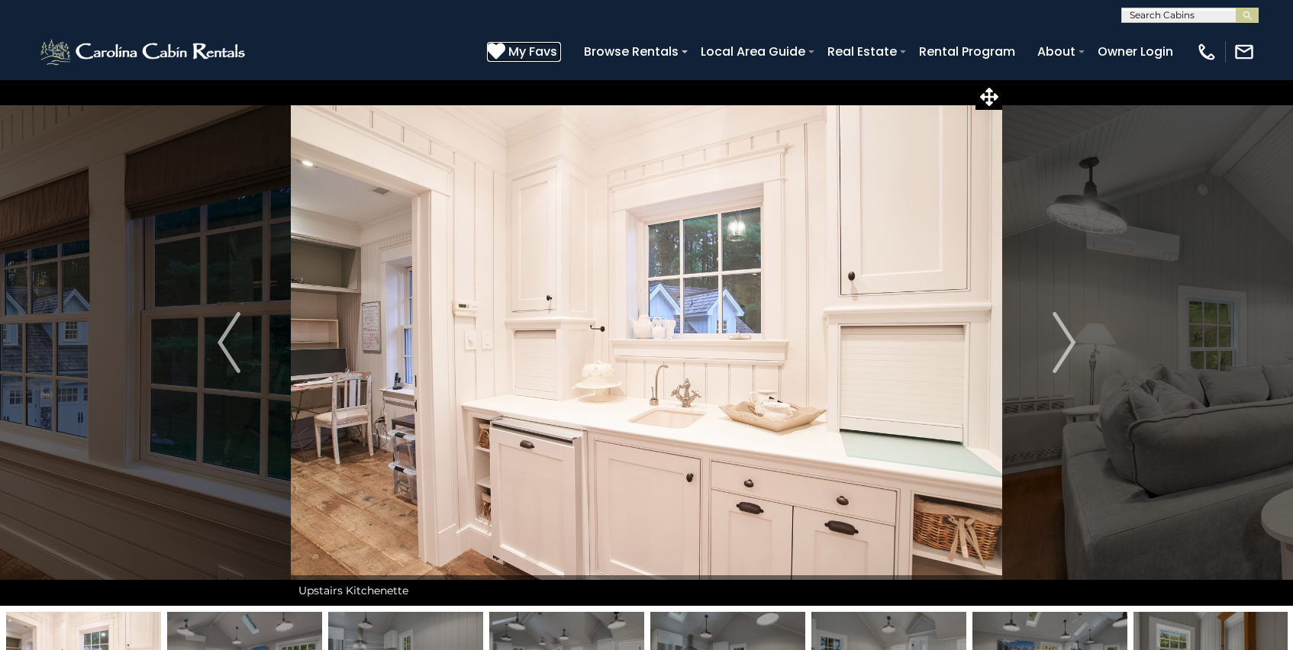
click at [495, 44] on icon at bounding box center [496, 51] width 18 height 18
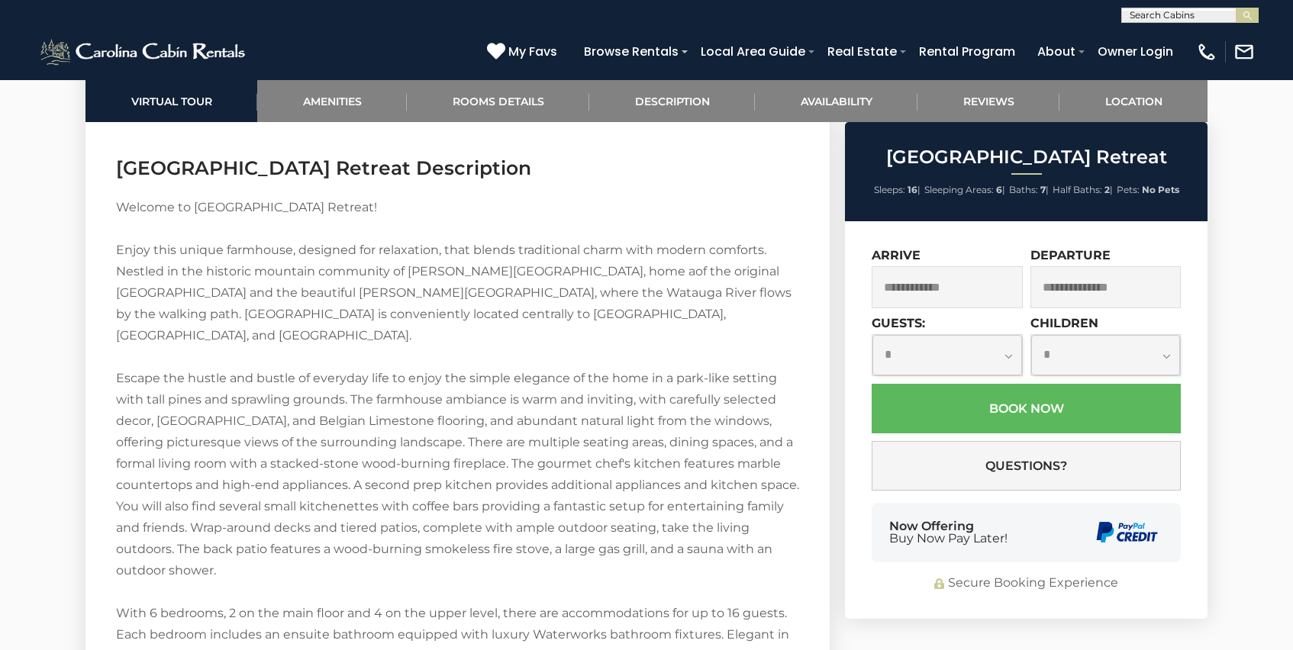
scroll to position [2464, 0]
